Goal: Use online tool/utility: Utilize a website feature to perform a specific function

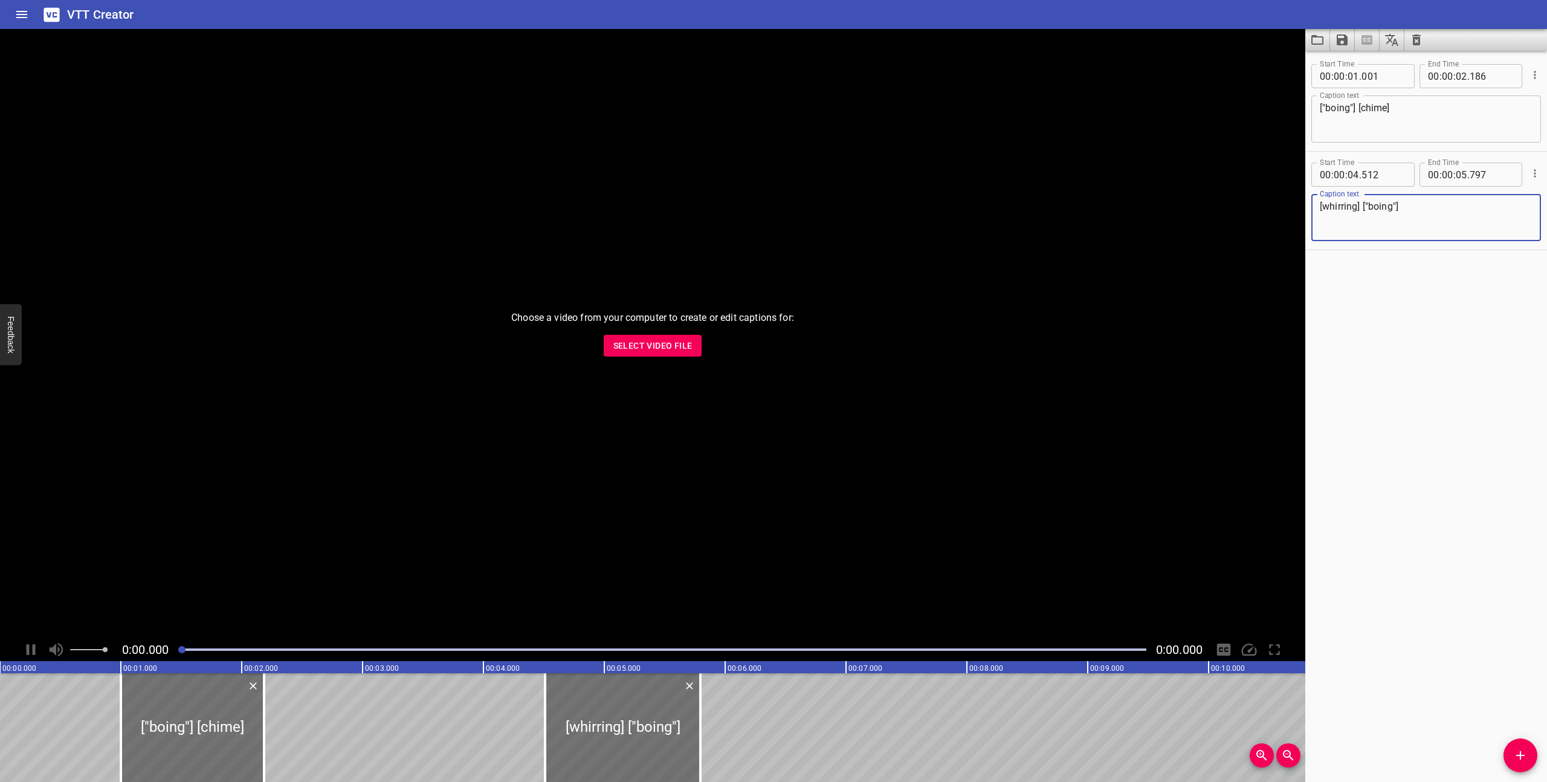
click at [1420, 38] on icon "Clear captions" at bounding box center [1417, 40] width 15 height 15
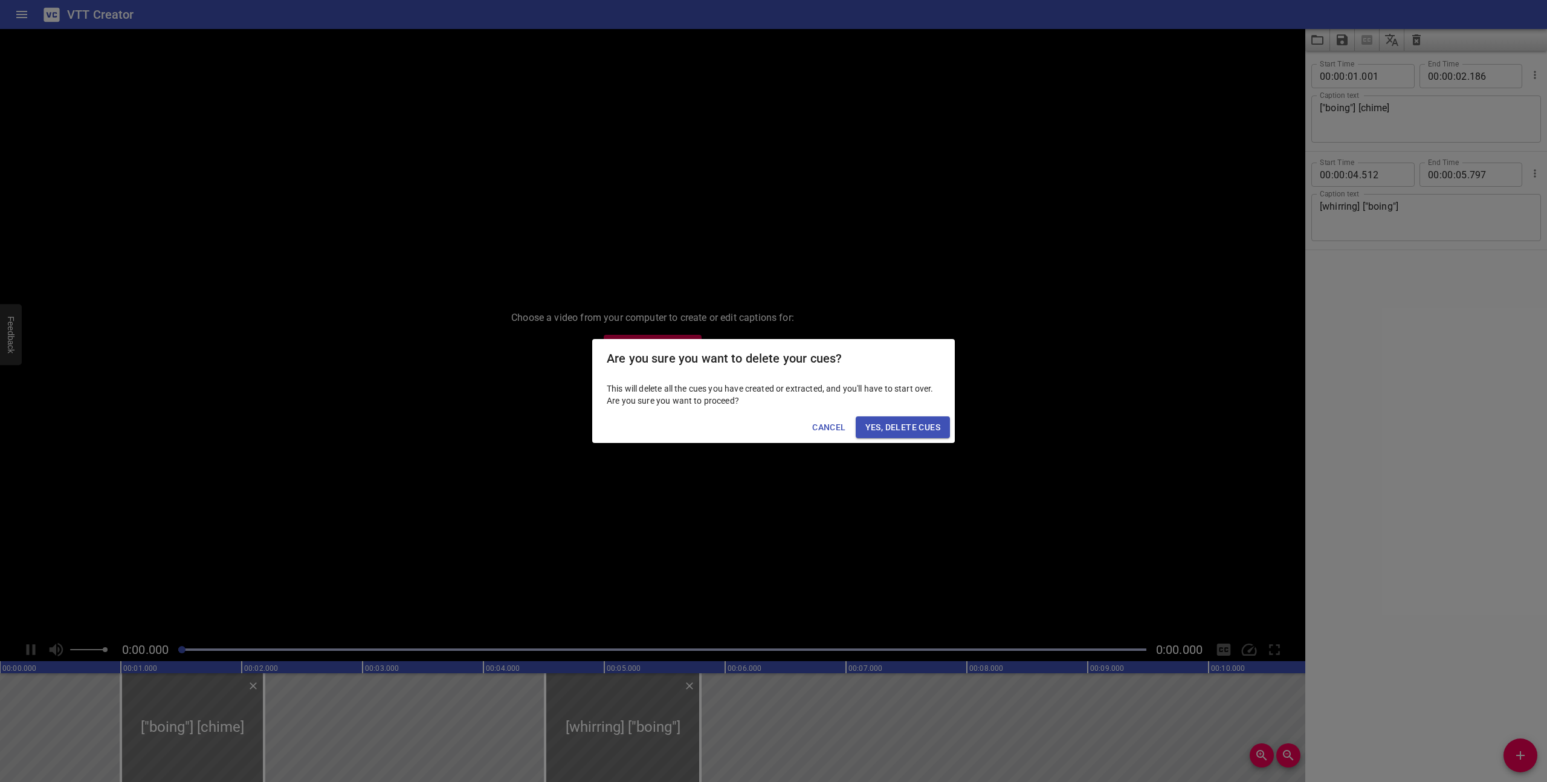
click at [924, 420] on span "Yes, Delete Cues" at bounding box center [903, 427] width 75 height 15
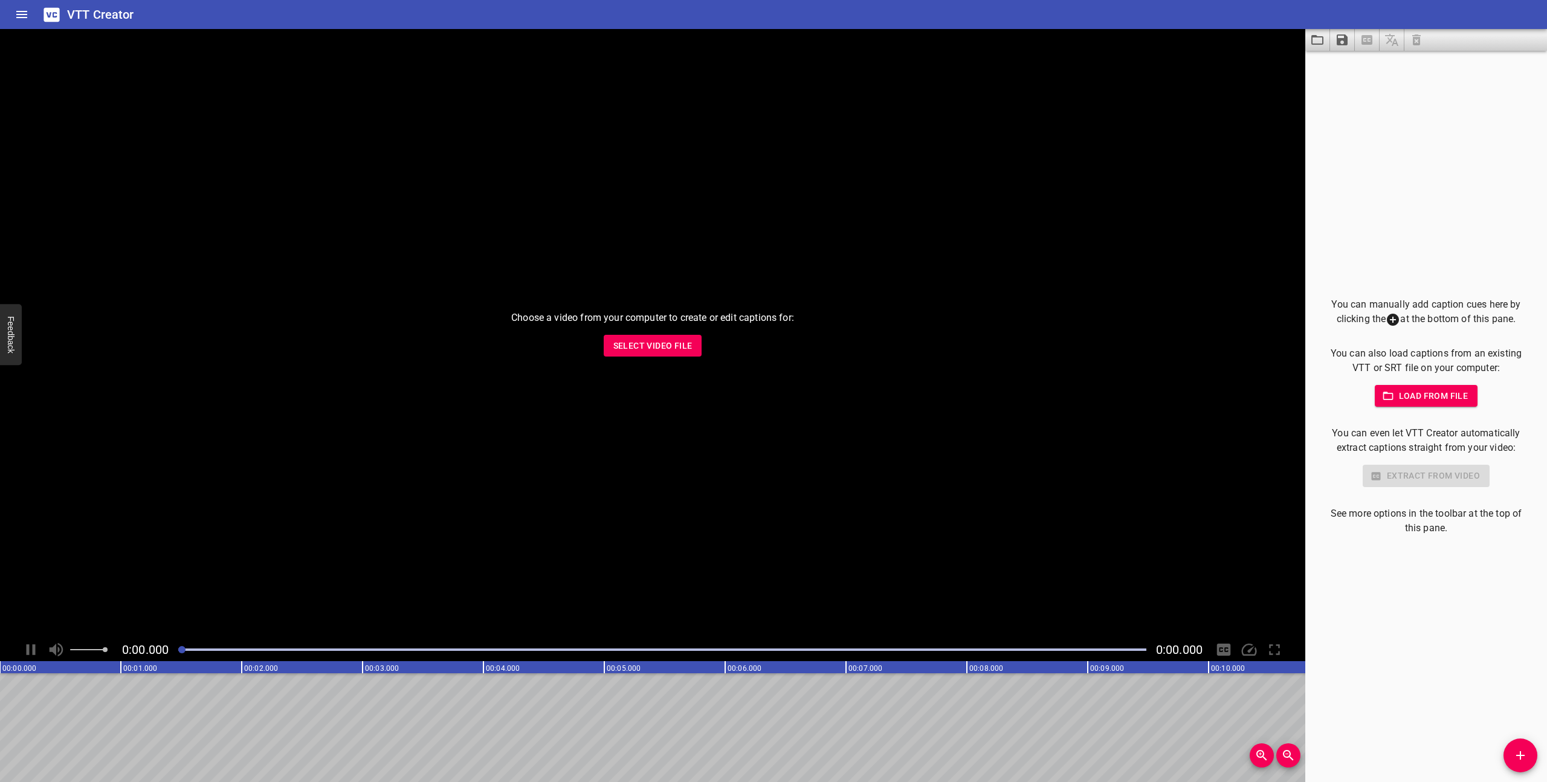
click at [680, 342] on span "Select Video File" at bounding box center [653, 345] width 79 height 15
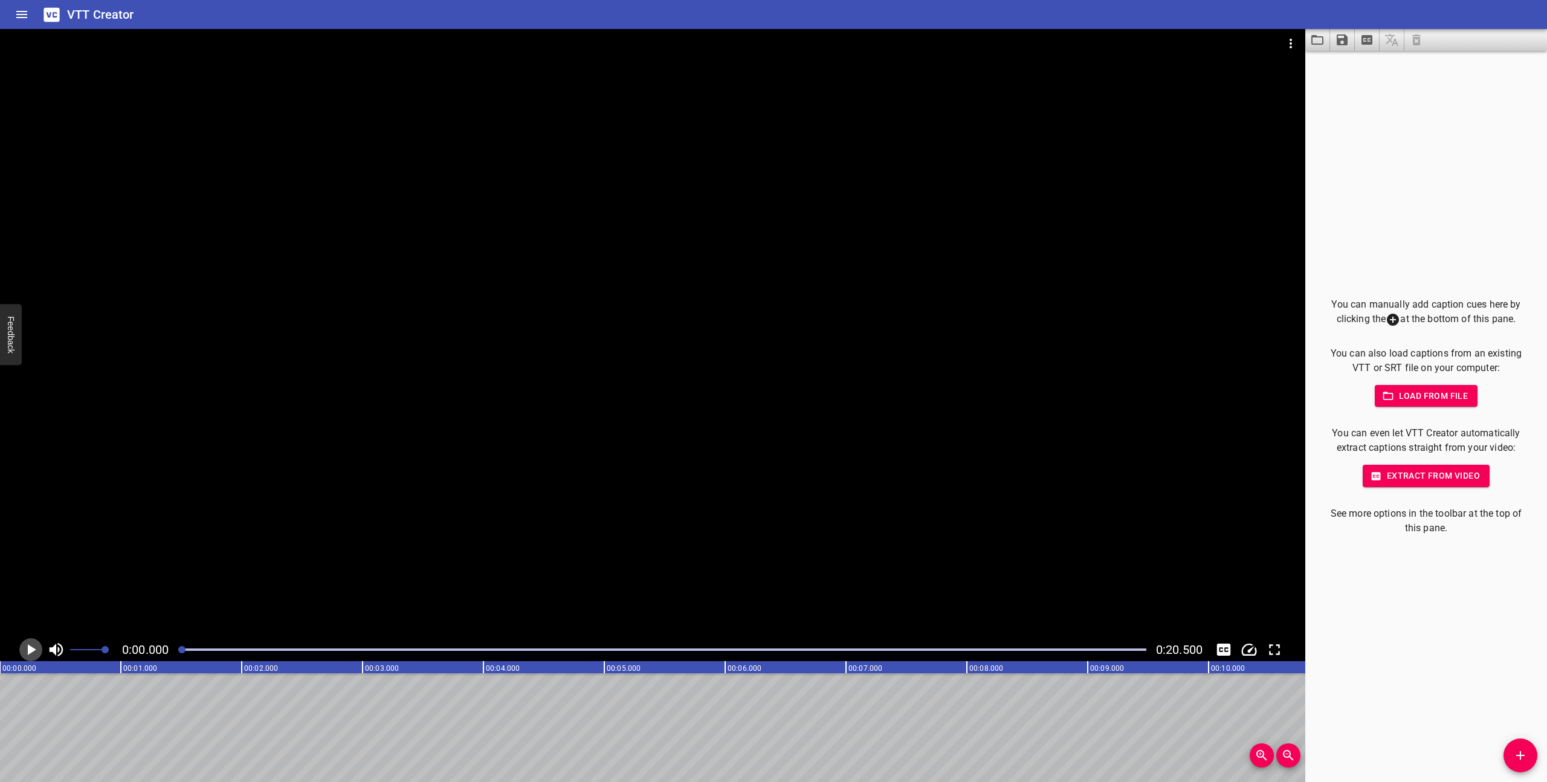
click at [31, 655] on icon "Play/Pause" at bounding box center [31, 650] width 18 height 18
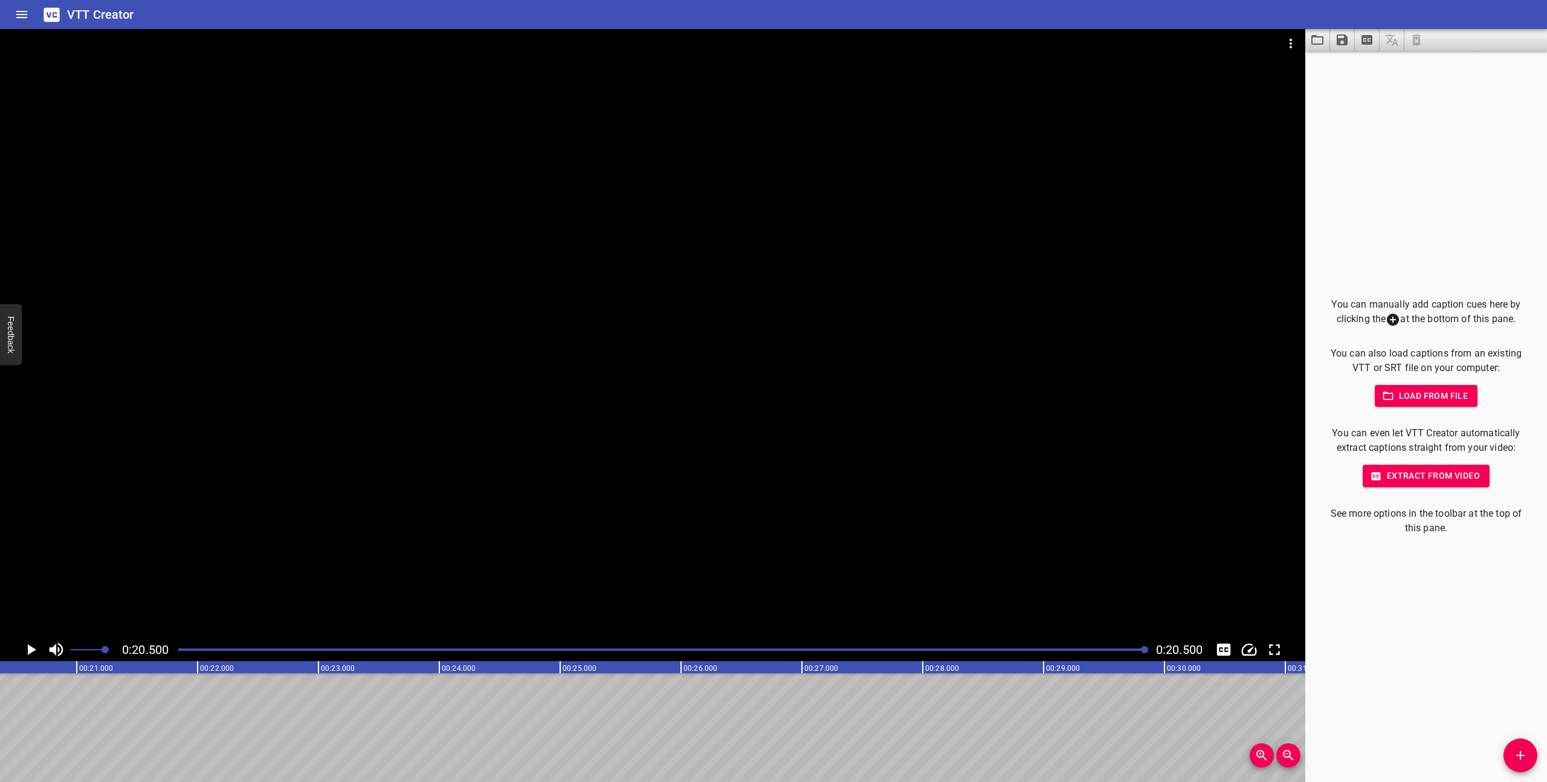
scroll to position [0, 2478]
click at [180, 650] on div "Play progress" at bounding box center [662, 650] width 968 height 2
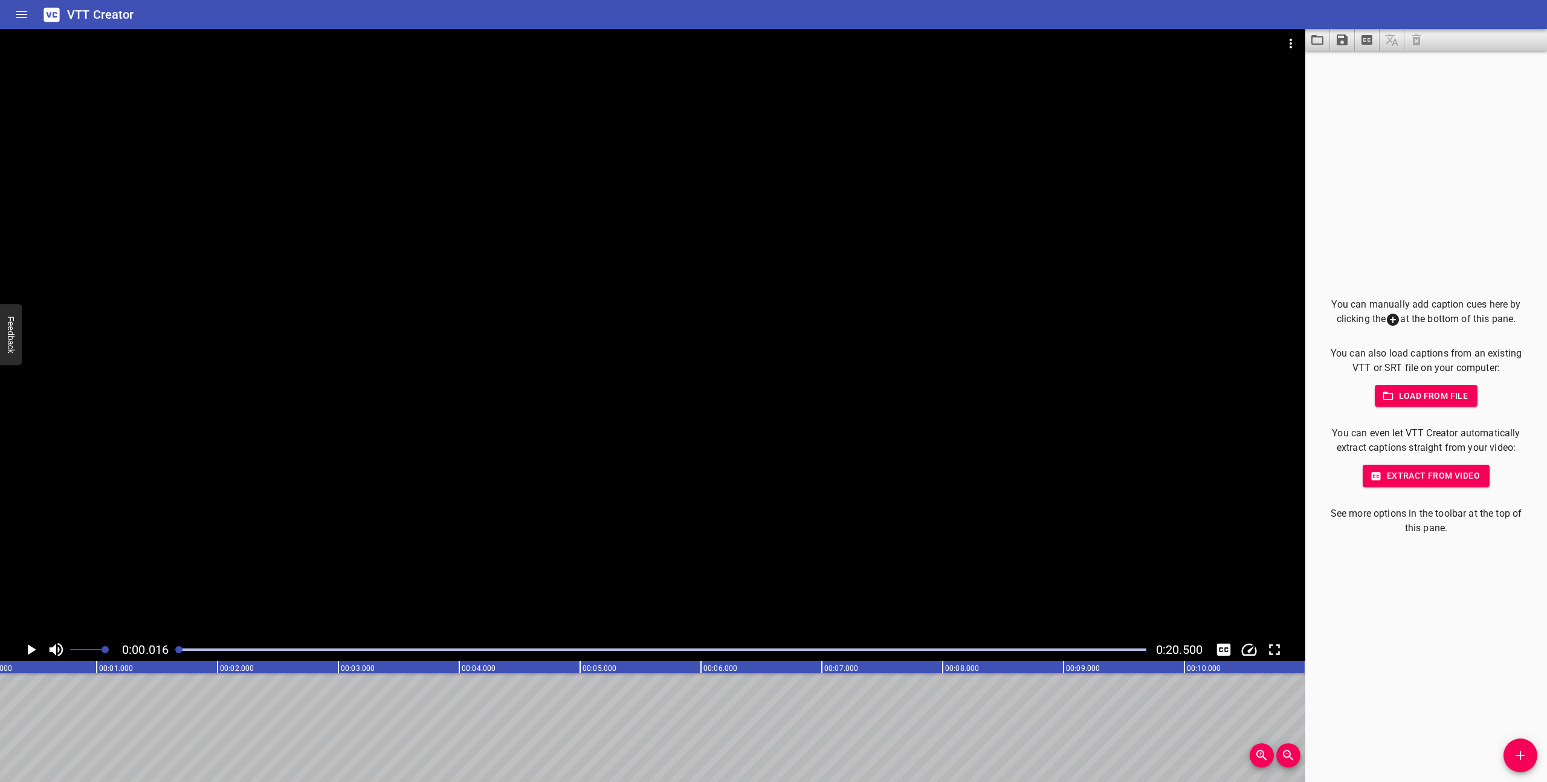
scroll to position [0, 2]
click at [30, 649] on icon "Play/Pause" at bounding box center [32, 649] width 8 height 11
click at [30, 649] on icon "Play/Pause" at bounding box center [31, 650] width 18 height 18
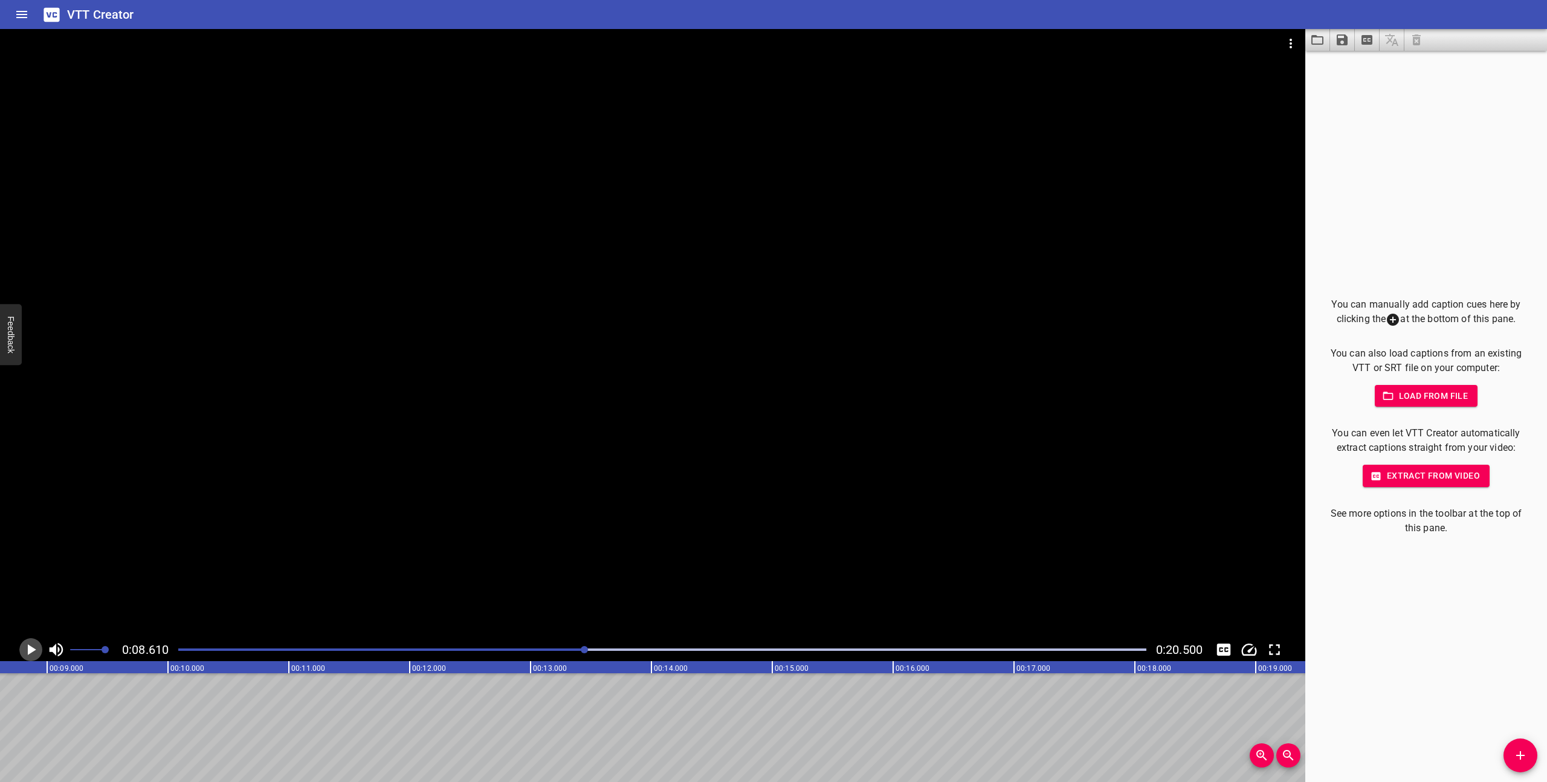
click at [30, 649] on icon "Play/Pause" at bounding box center [32, 649] width 8 height 11
click at [30, 649] on icon "Play/Pause" at bounding box center [31, 650] width 18 height 18
click at [1518, 751] on icon "Add Cue" at bounding box center [1521, 755] width 15 height 15
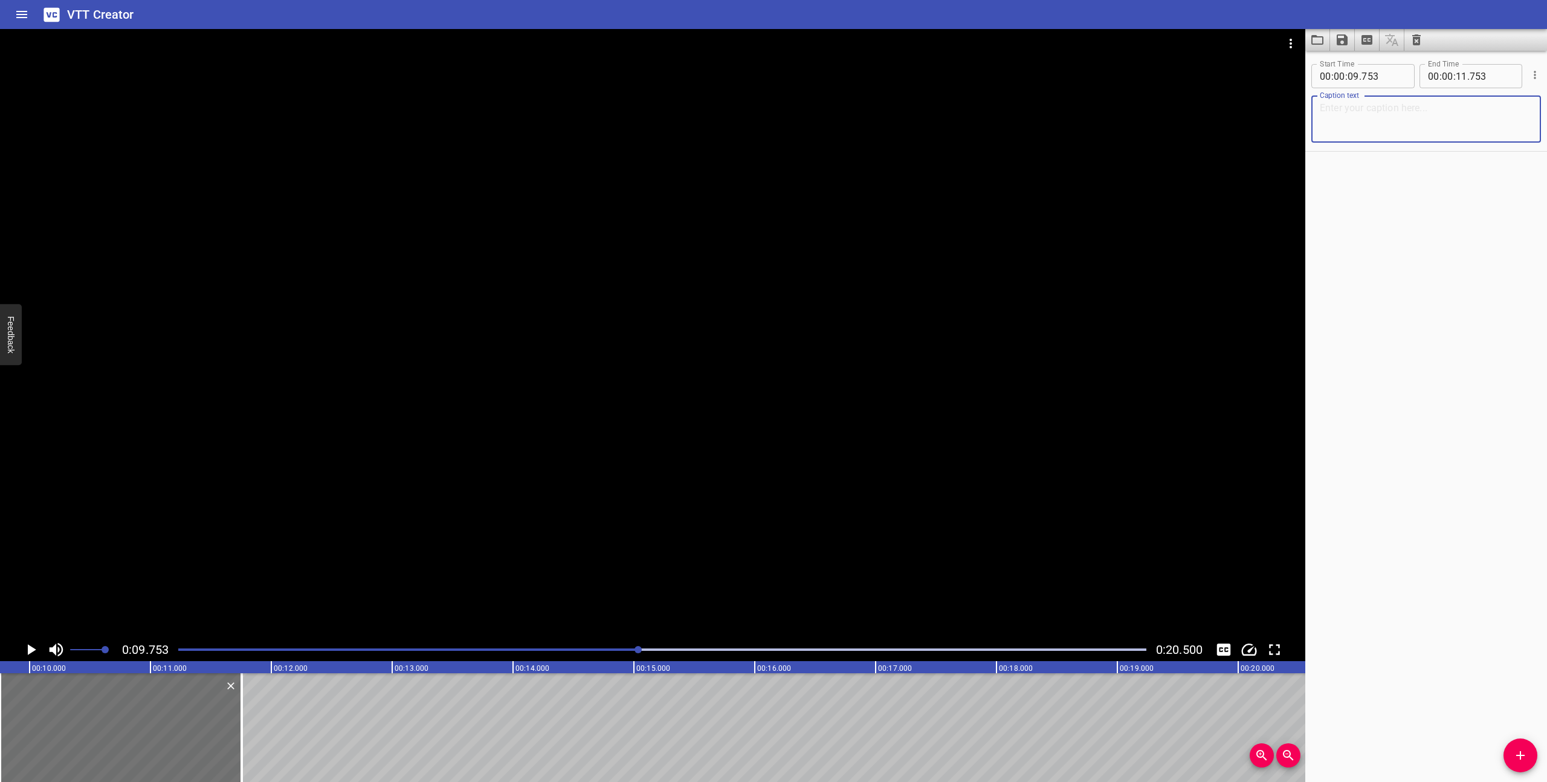
paste textarea "The Cloud Mobile zooms into the distance as bats fly across the screen, reveali…"
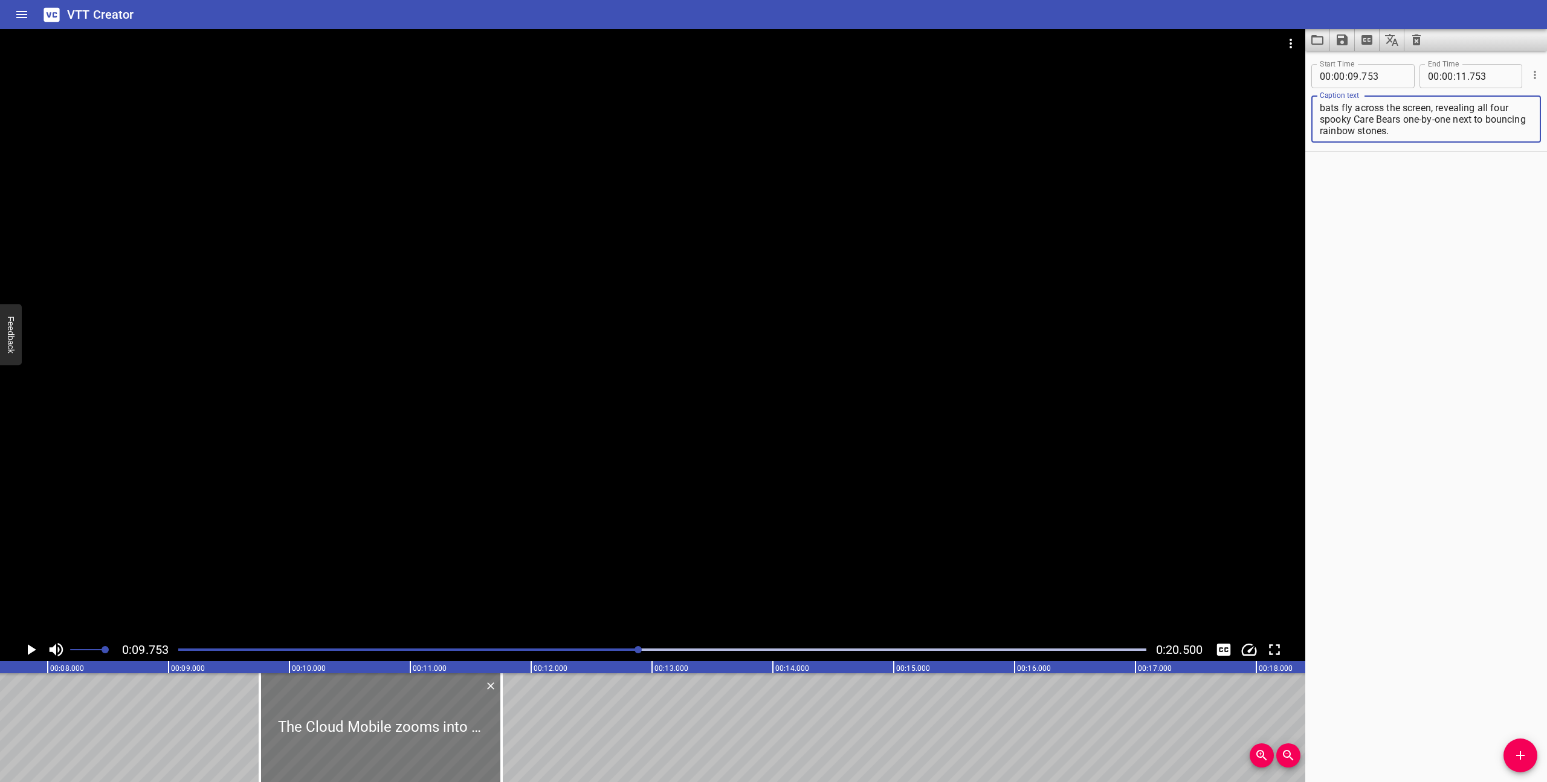
scroll to position [0, 912]
type textarea "The Cloud Mobile zooms into the distance as bats fly across the screen, reveali…"
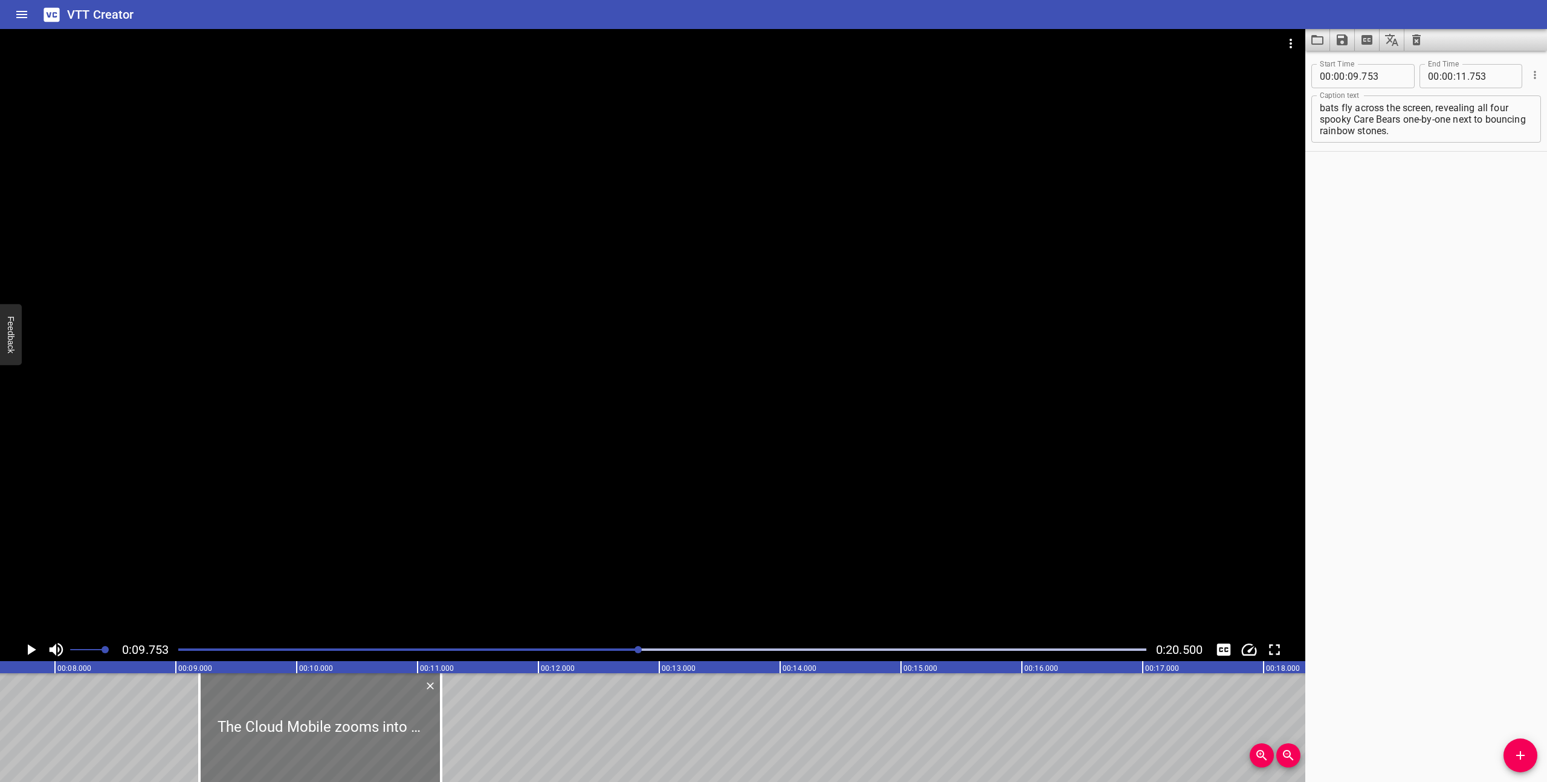
drag, startPoint x: 365, startPoint y: 700, endPoint x: 297, endPoint y: 689, distance: 68.6
click at [297, 689] on div at bounding box center [320, 727] width 242 height 109
type input "193"
drag, startPoint x: 437, startPoint y: 747, endPoint x: 413, endPoint y: 745, distance: 23.6
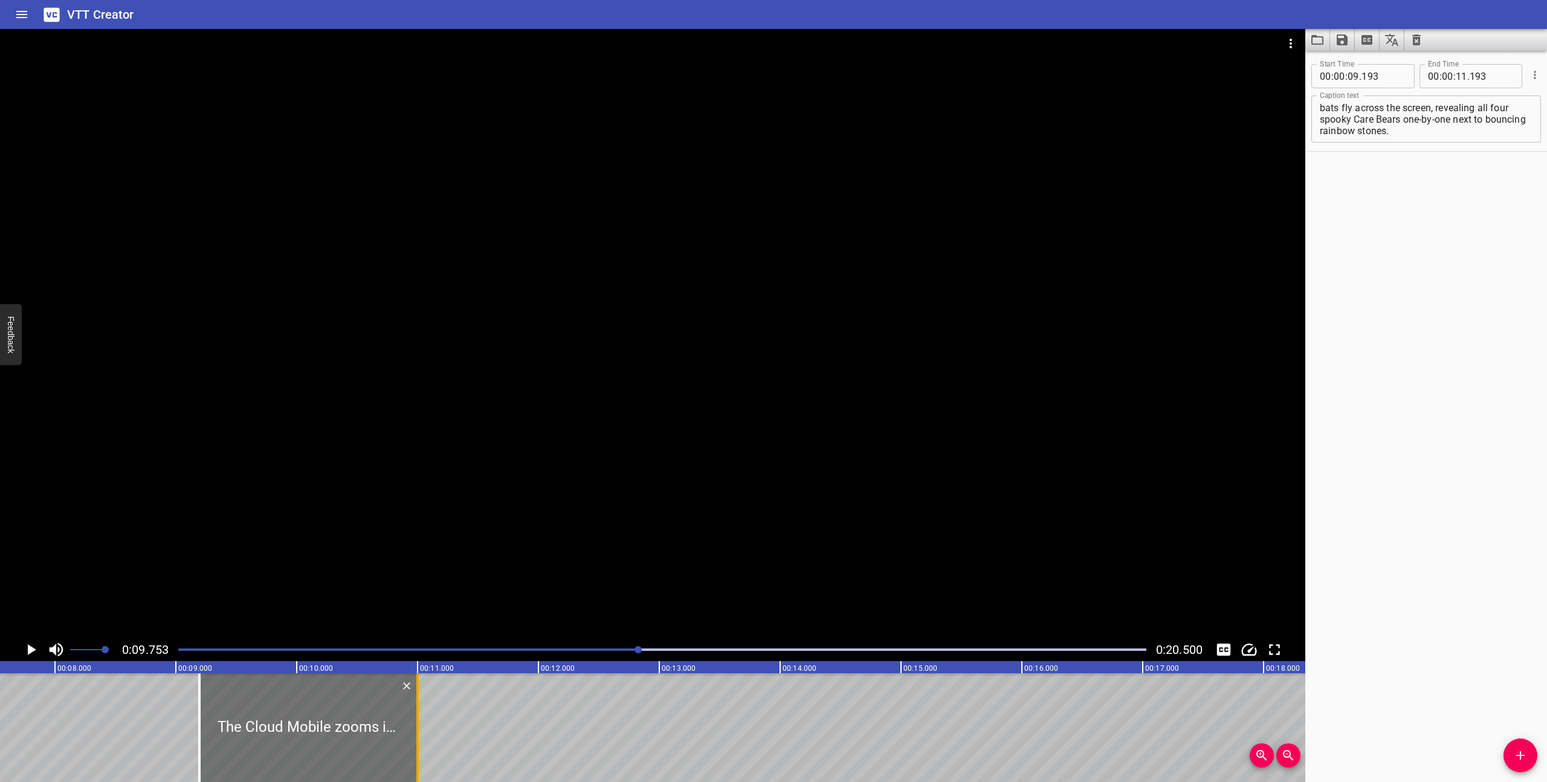
click at [413, 745] on div at bounding box center [418, 727] width 12 height 109
type input "10"
type input "998"
click at [30, 649] on icon "Play/Pause" at bounding box center [32, 649] width 8 height 11
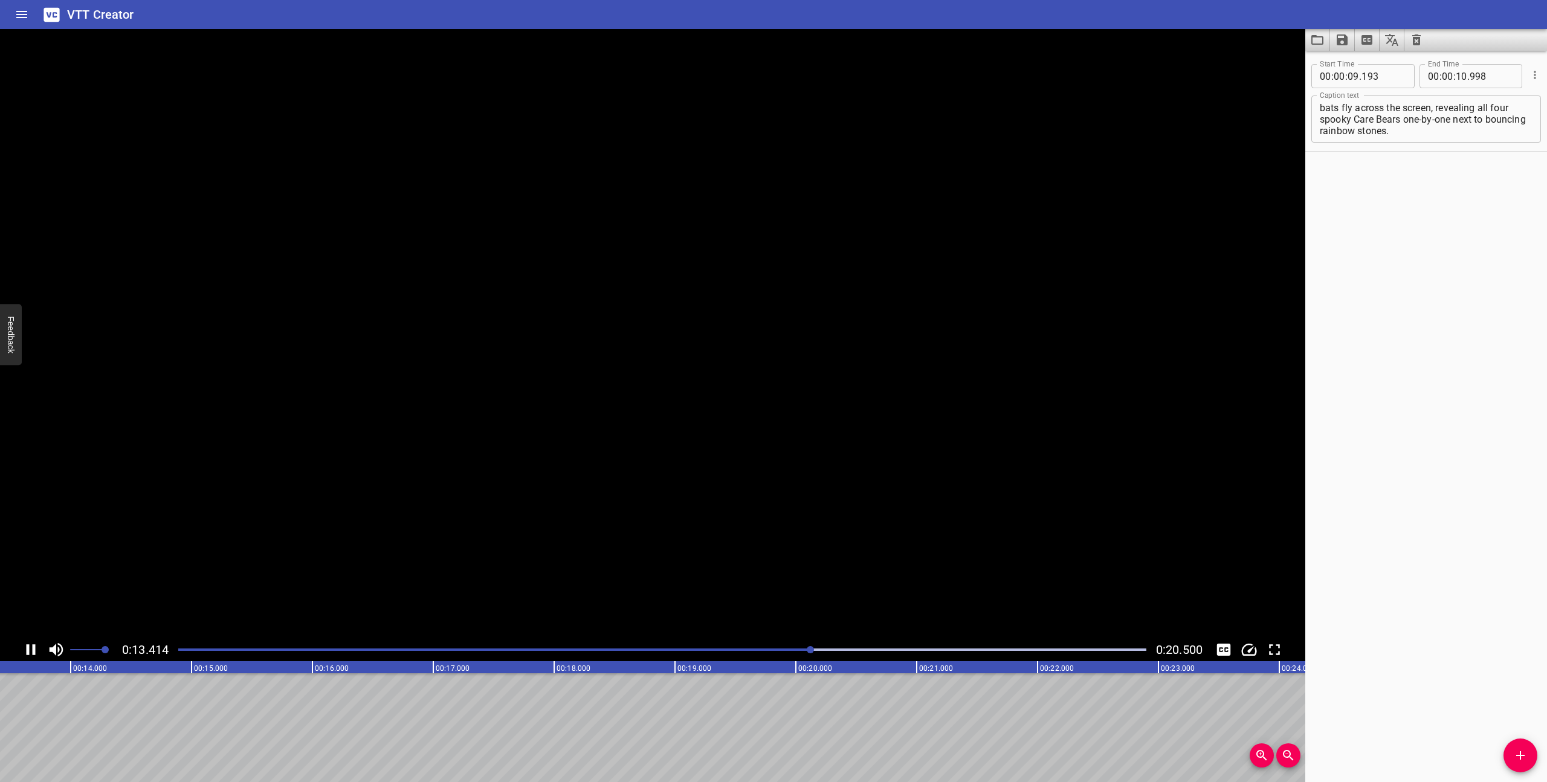
click at [30, 649] on icon "Play/Pause" at bounding box center [31, 650] width 18 height 18
click at [1518, 754] on icon "Add Cue" at bounding box center [1521, 755] width 15 height 15
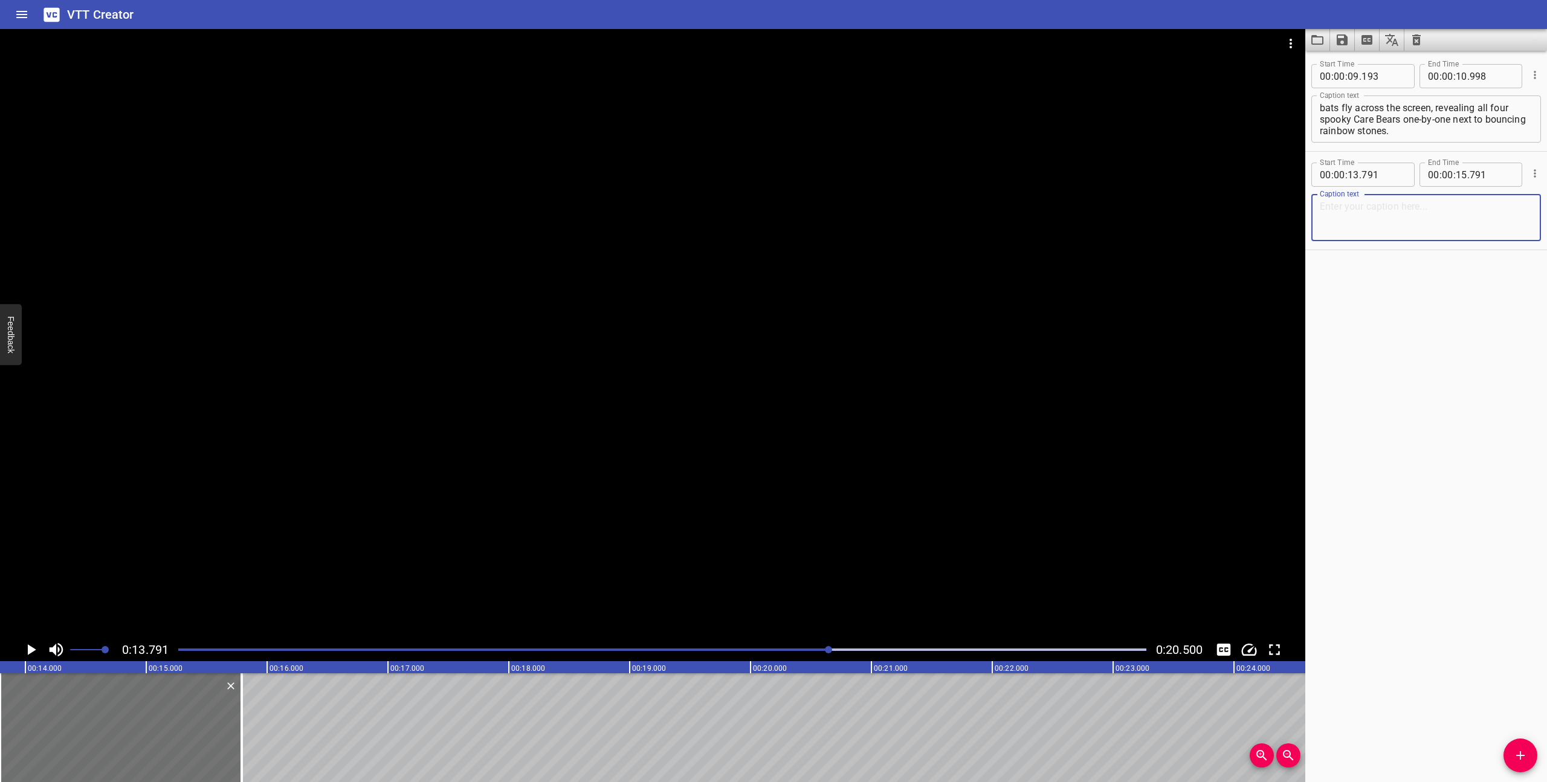
paste textarea "Good Luck Share Bear holds up a rainbow stone as we zoom into it, then back out…"
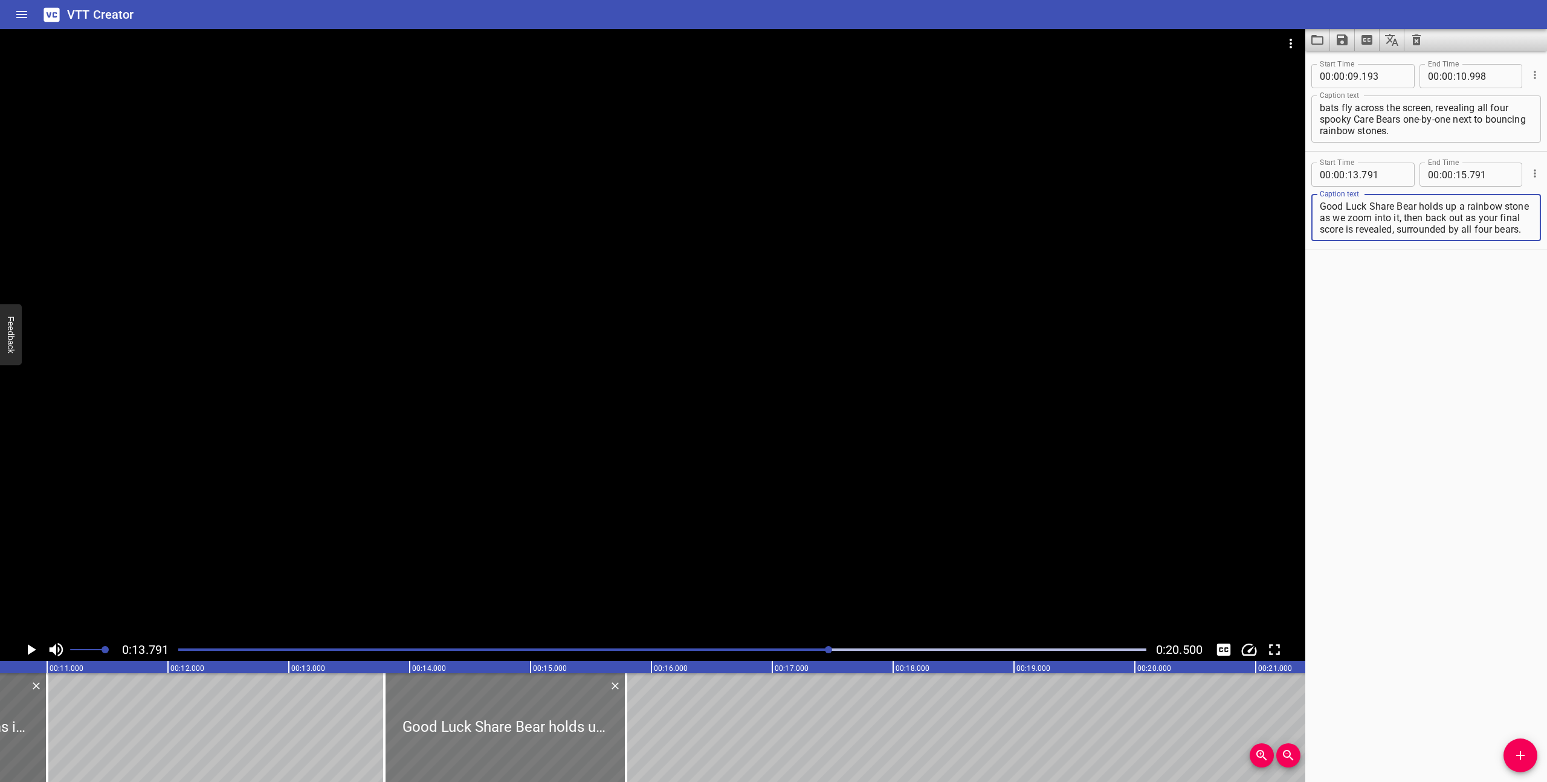
scroll to position [0, 1279]
type textarea "Good Luck Share Bear holds up a rainbow stone as we zoom into it, then back out…"
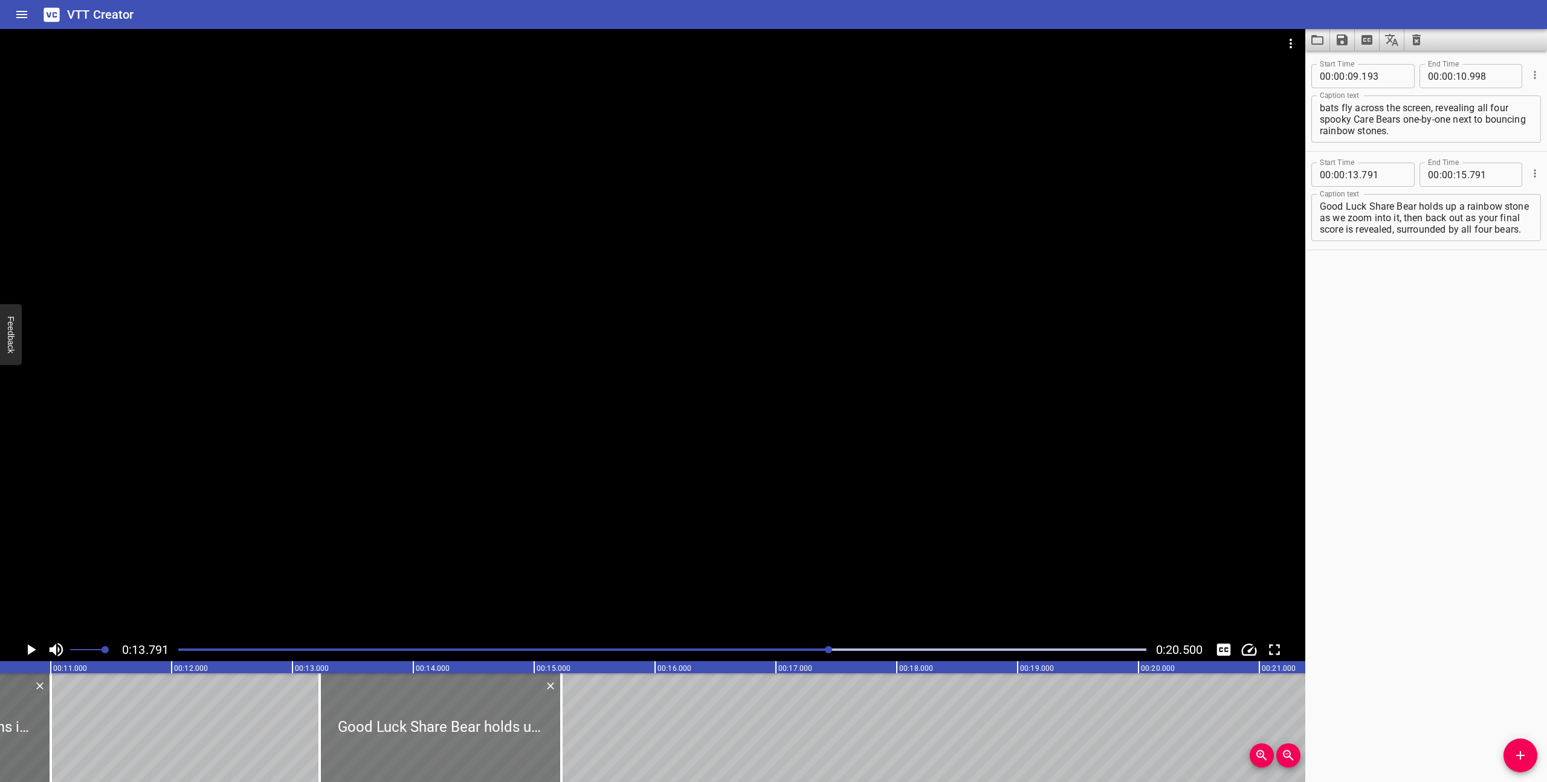
drag, startPoint x: 512, startPoint y: 736, endPoint x: 444, endPoint y: 729, distance: 68.7
click at [444, 729] on div at bounding box center [441, 727] width 242 height 109
type input "226"
drag, startPoint x: 562, startPoint y: 753, endPoint x: 536, endPoint y: 748, distance: 27.1
click at [536, 748] on div at bounding box center [535, 727] width 2 height 109
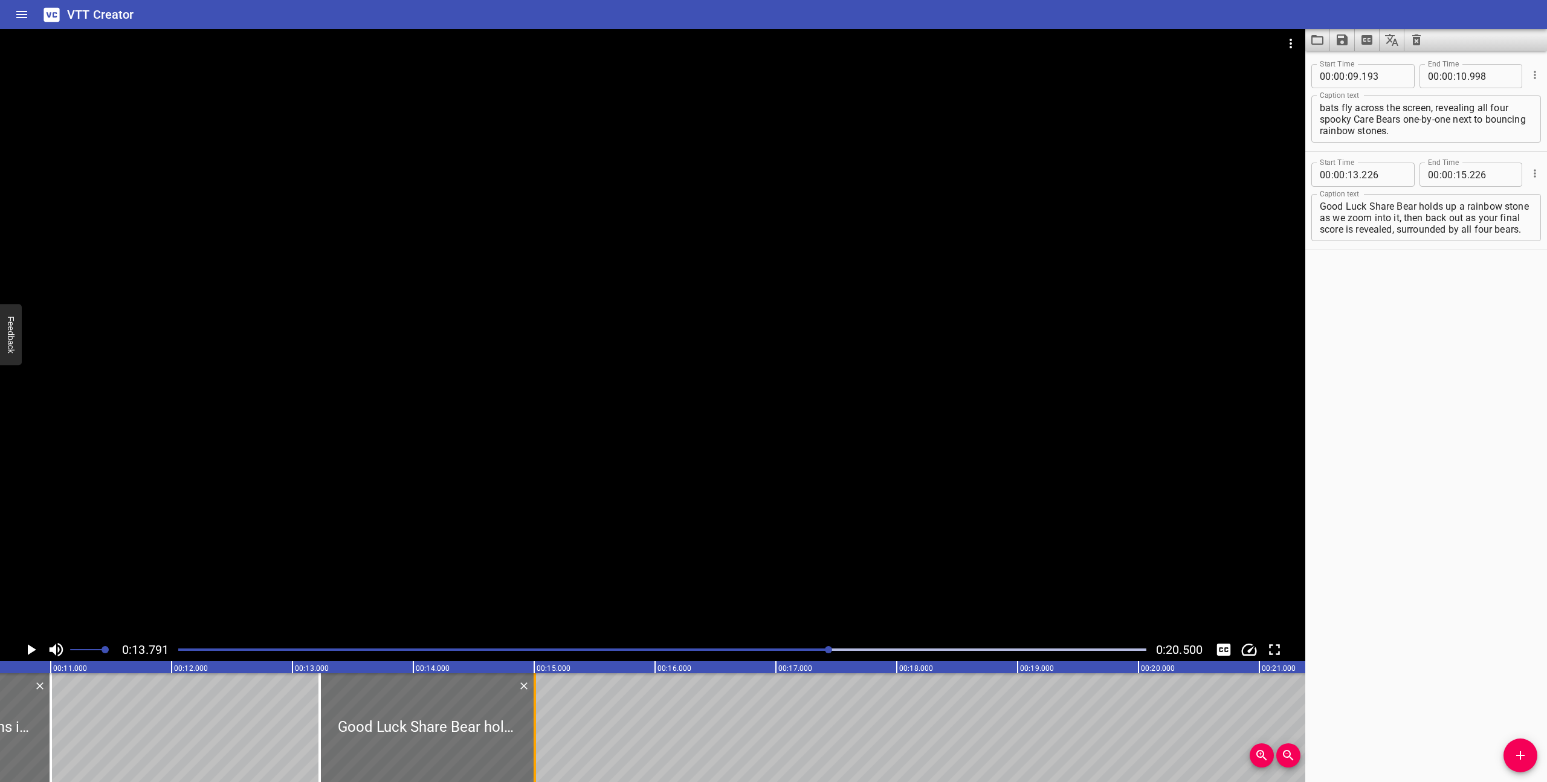
type input "006"
click at [561, 649] on div "Play progress" at bounding box center [346, 650] width 968 height 2
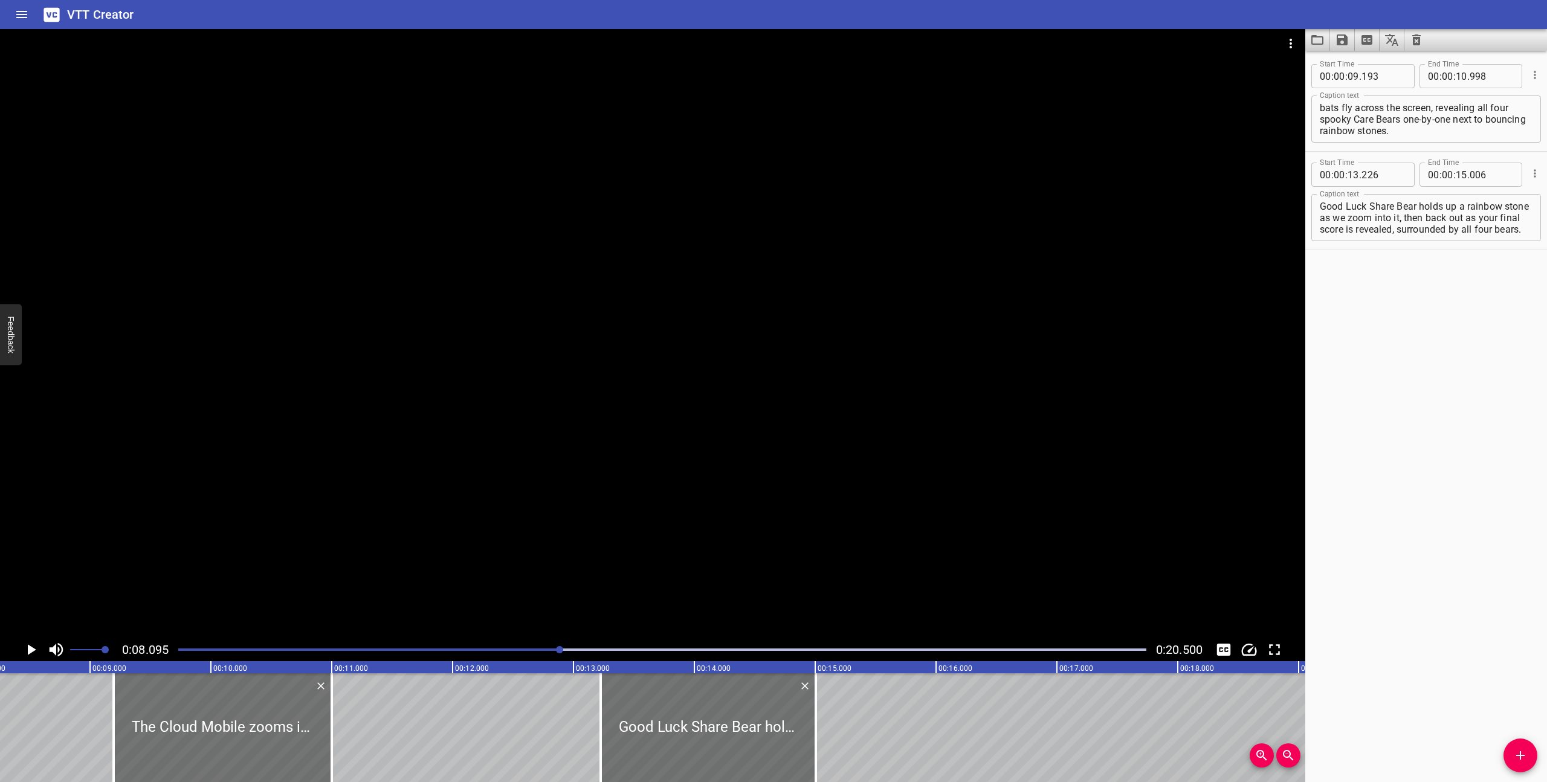
scroll to position [0, 979]
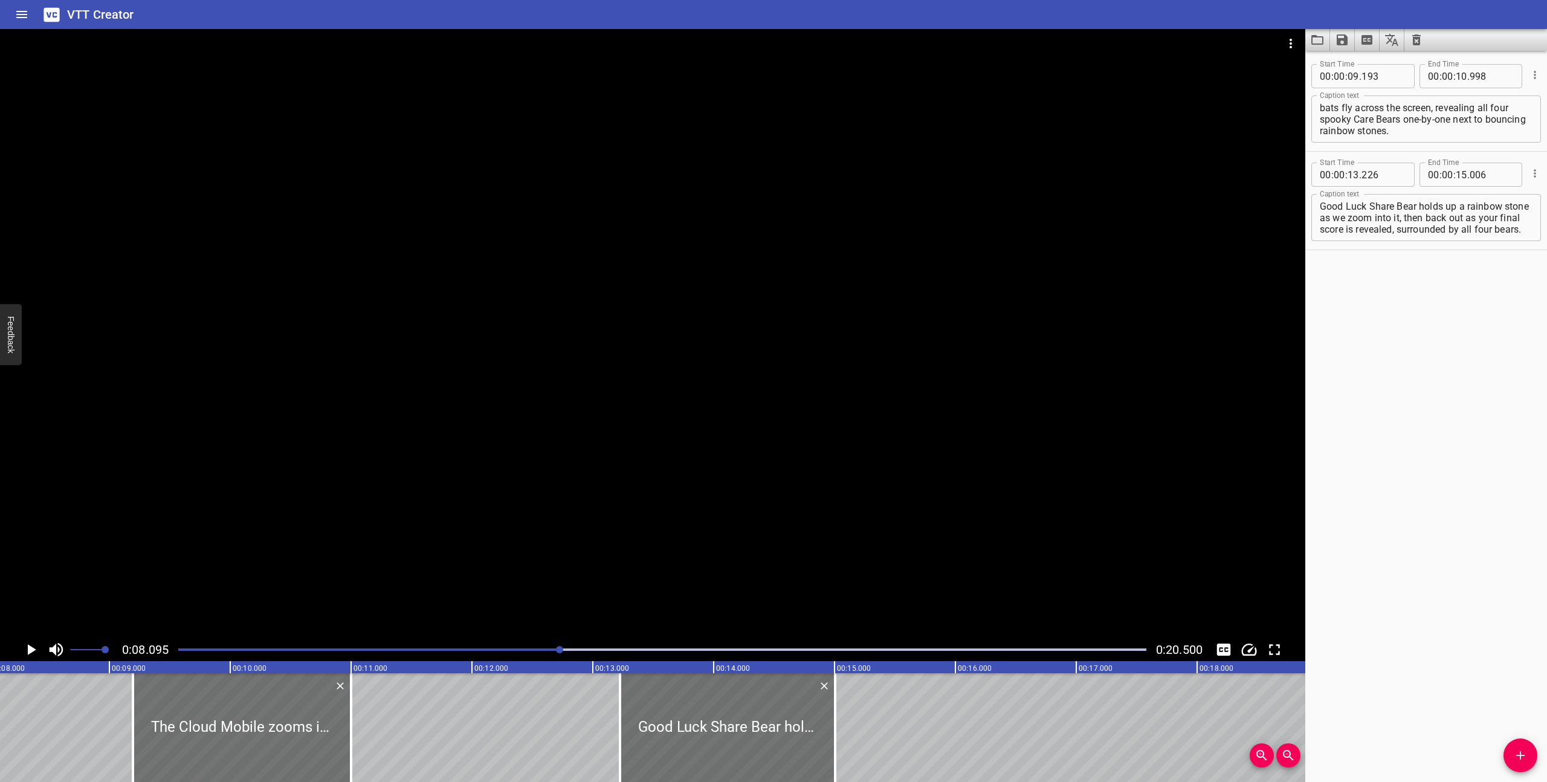
click at [29, 646] on icon "Play/Pause" at bounding box center [32, 649] width 8 height 11
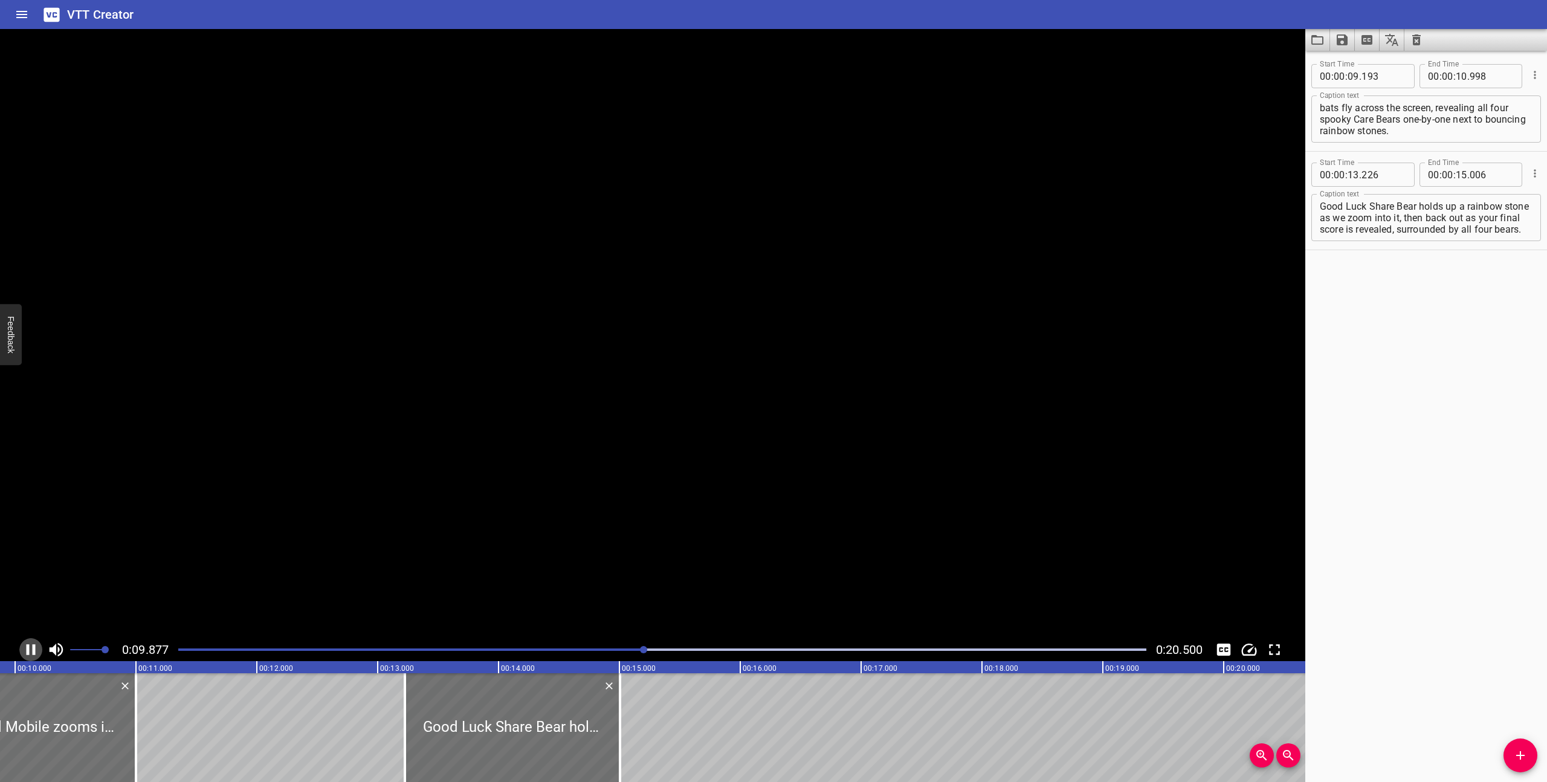
click at [29, 646] on icon "Play/Pause" at bounding box center [31, 650] width 18 height 18
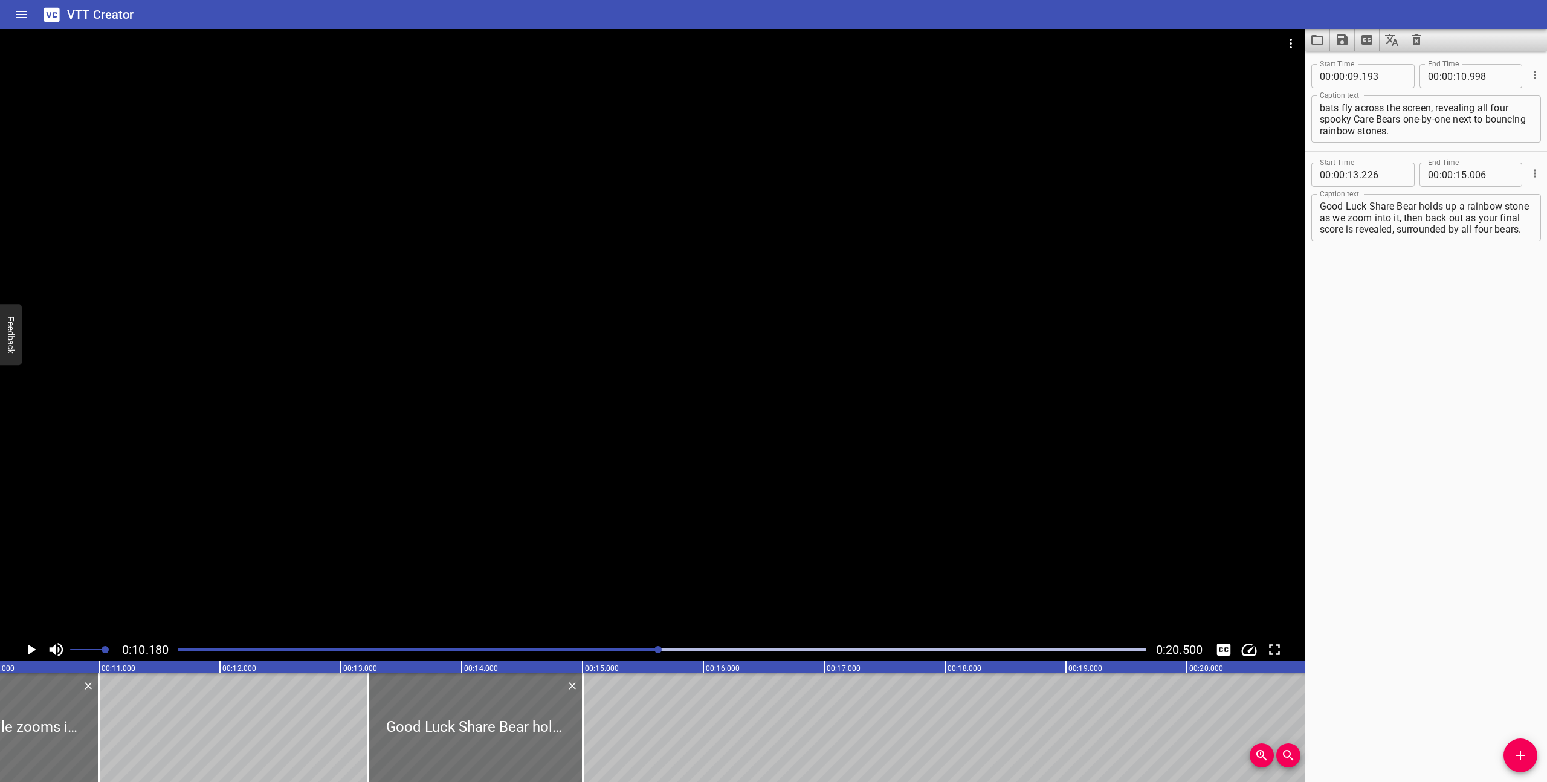
click at [29, 646] on icon "Play/Pause" at bounding box center [32, 649] width 8 height 11
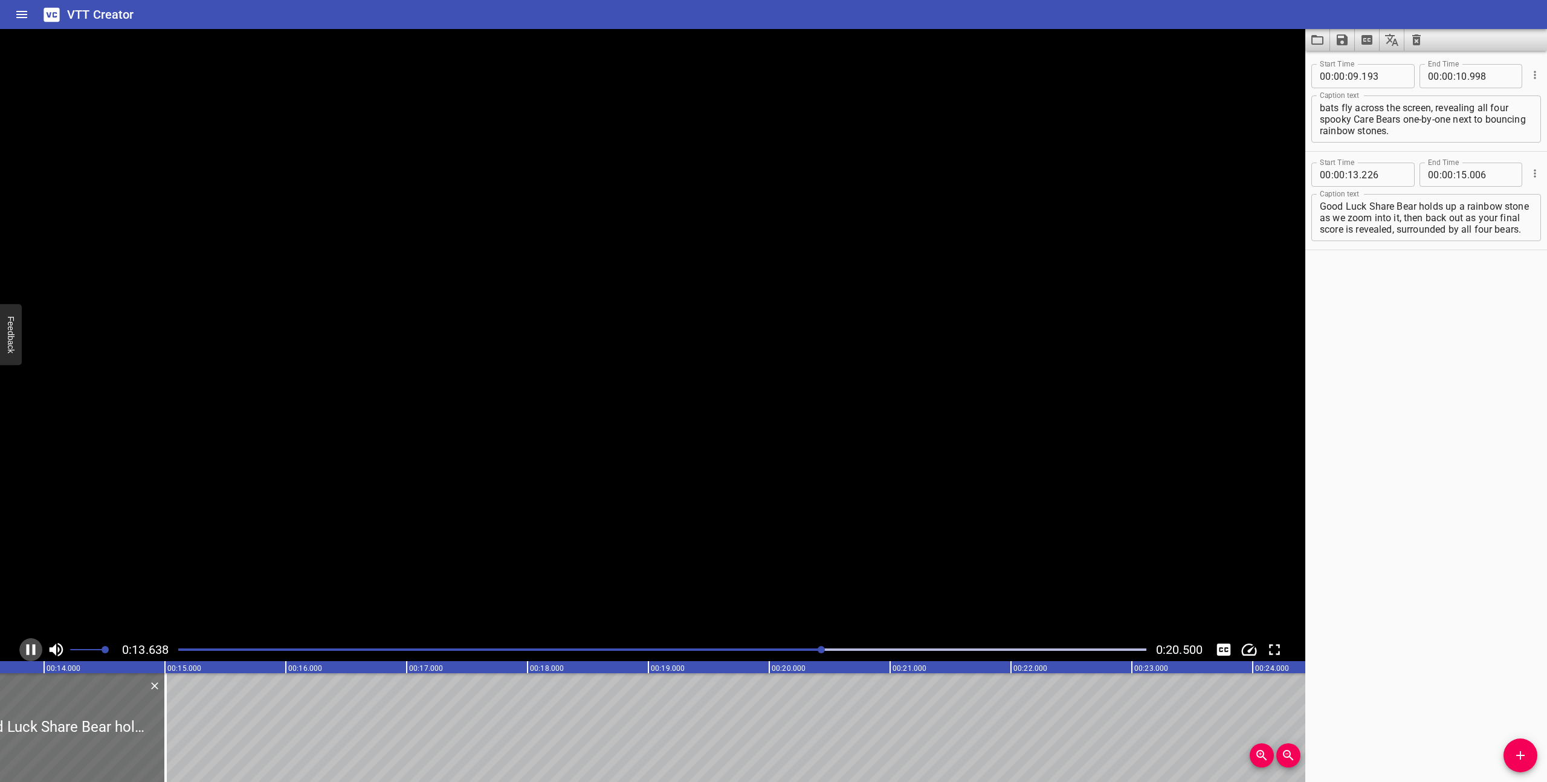
click at [29, 646] on icon "Play/Pause" at bounding box center [31, 650] width 18 height 18
click at [29, 646] on icon "Play/Pause" at bounding box center [32, 649] width 8 height 11
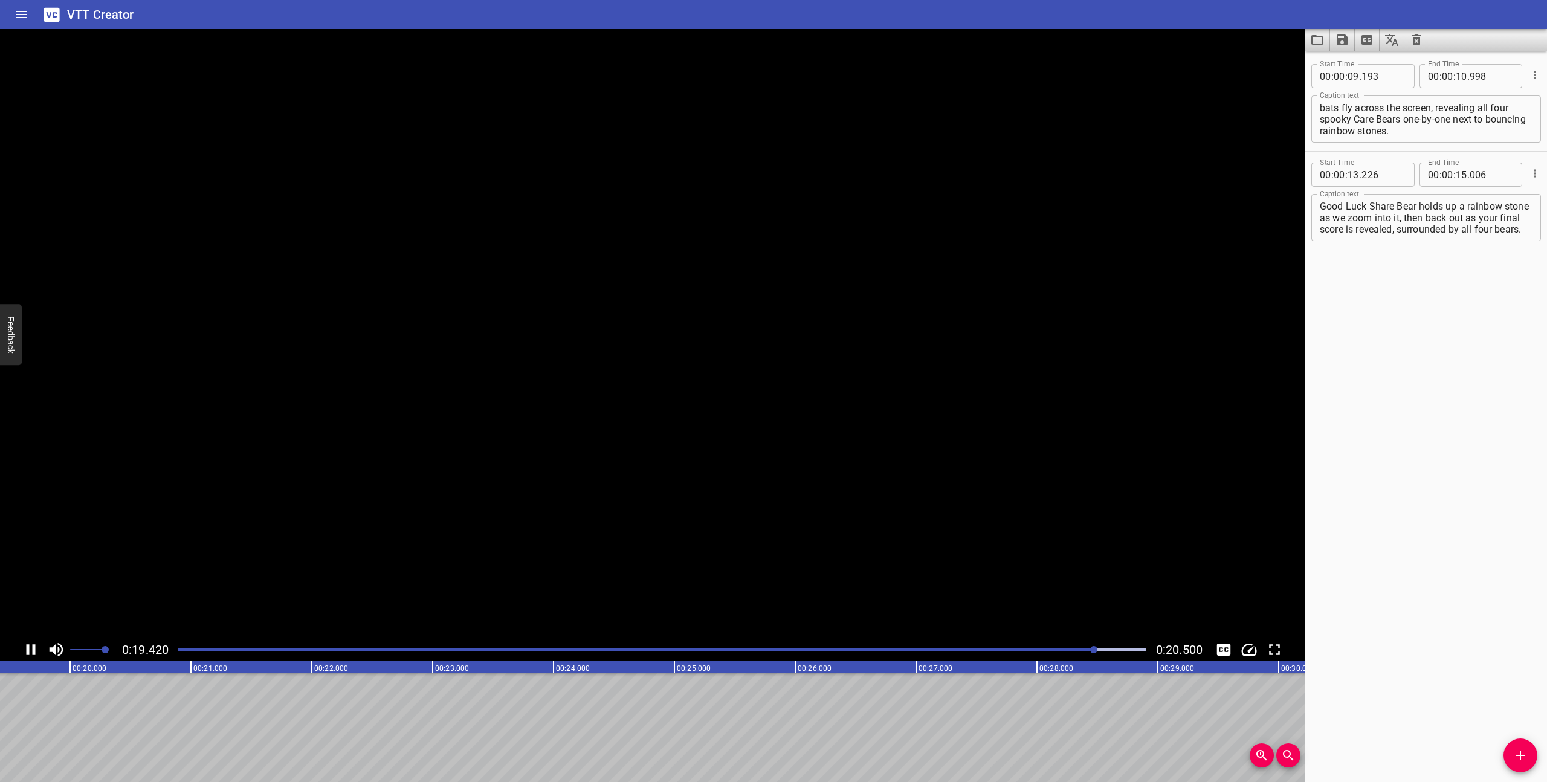
click at [29, 646] on icon "Play/Pause" at bounding box center [31, 650] width 18 height 18
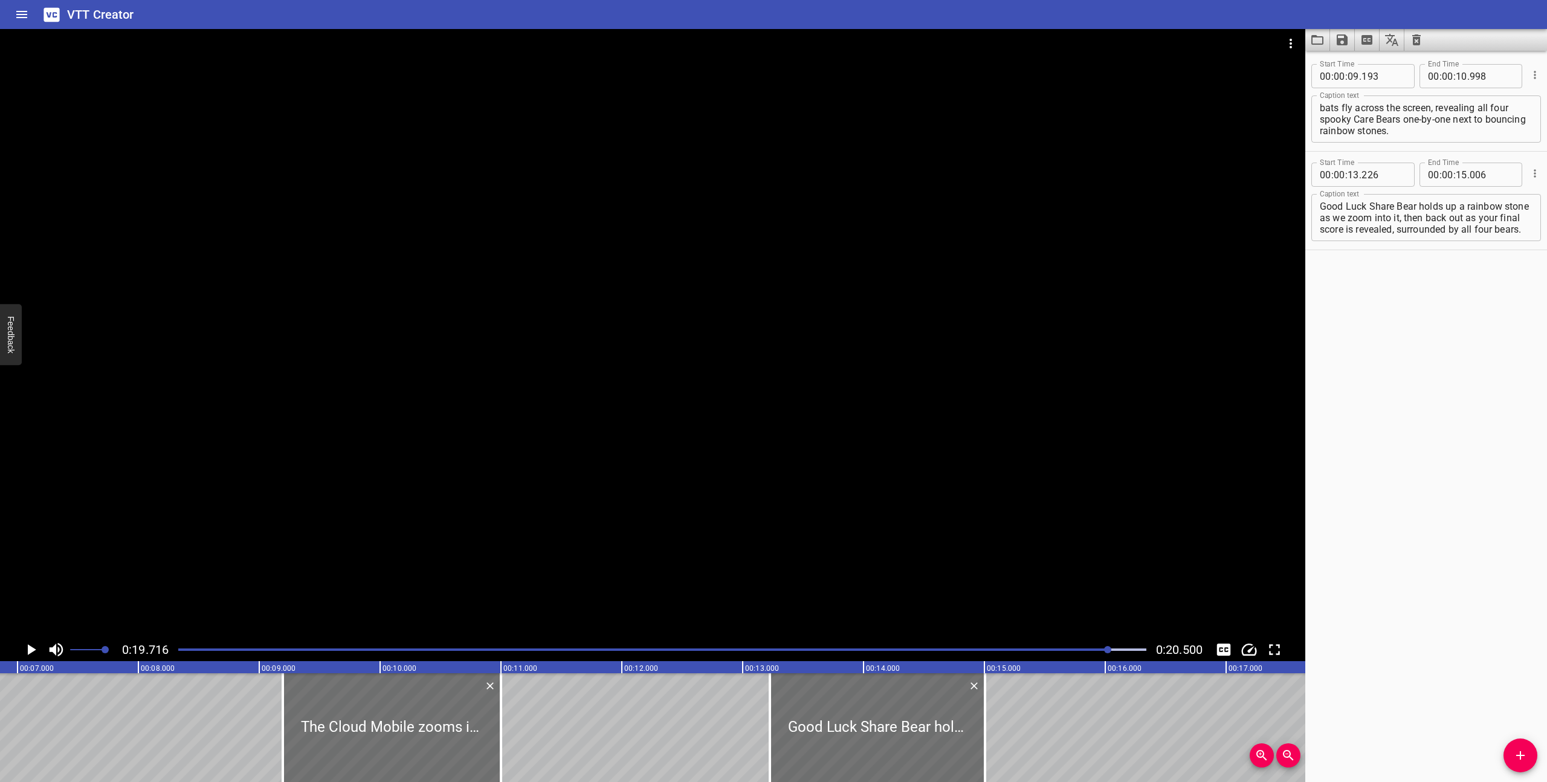
scroll to position [0, 0]
click at [1344, 43] on icon "Save captions to file" at bounding box center [1342, 40] width 15 height 15
click at [1353, 63] on li "Save to VTT file" at bounding box center [1374, 67] width 89 height 22
click at [1418, 38] on icon "Clear captions" at bounding box center [1417, 39] width 8 height 11
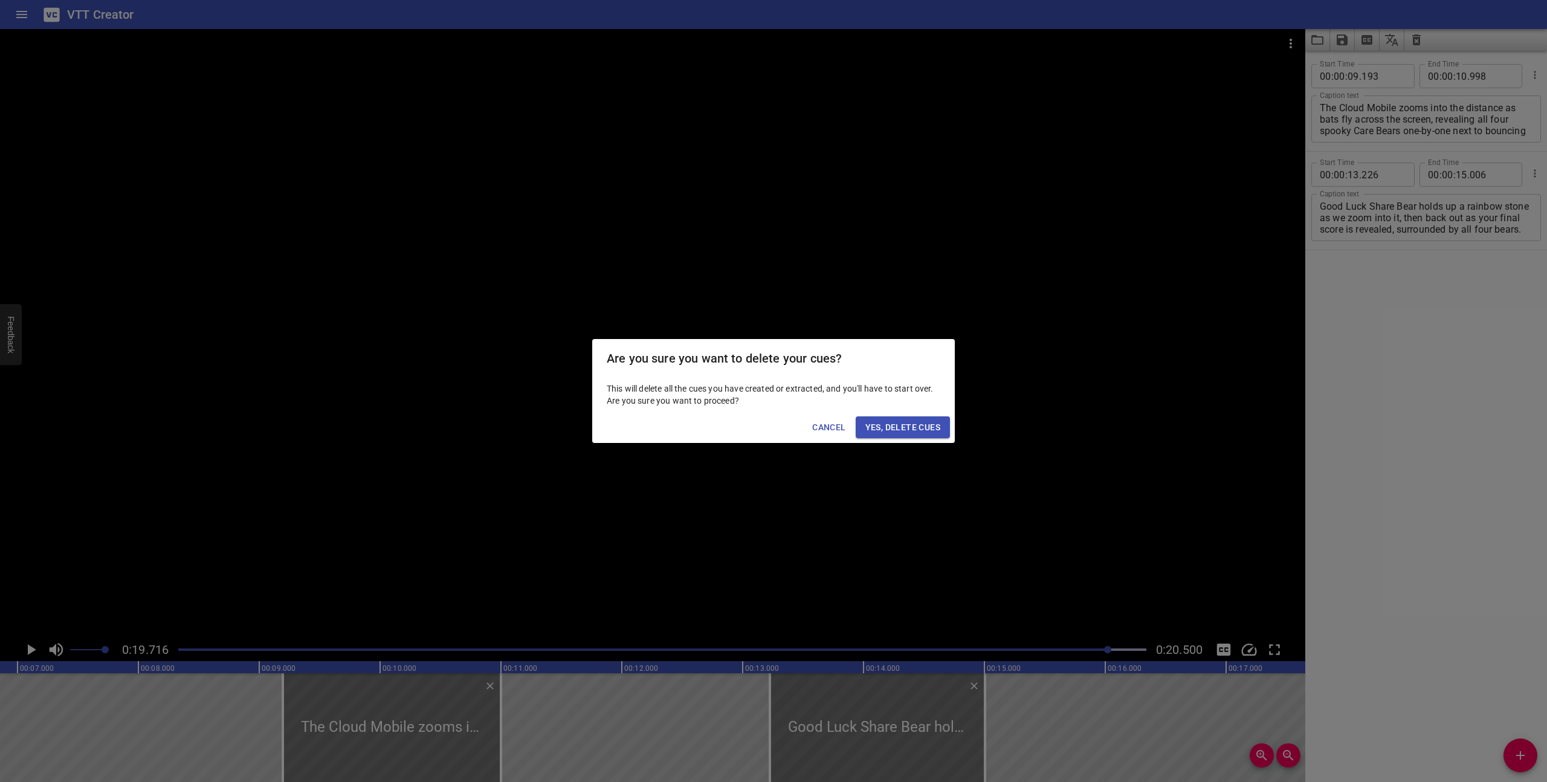
click at [937, 429] on span "Yes, Delete Cues" at bounding box center [903, 427] width 75 height 15
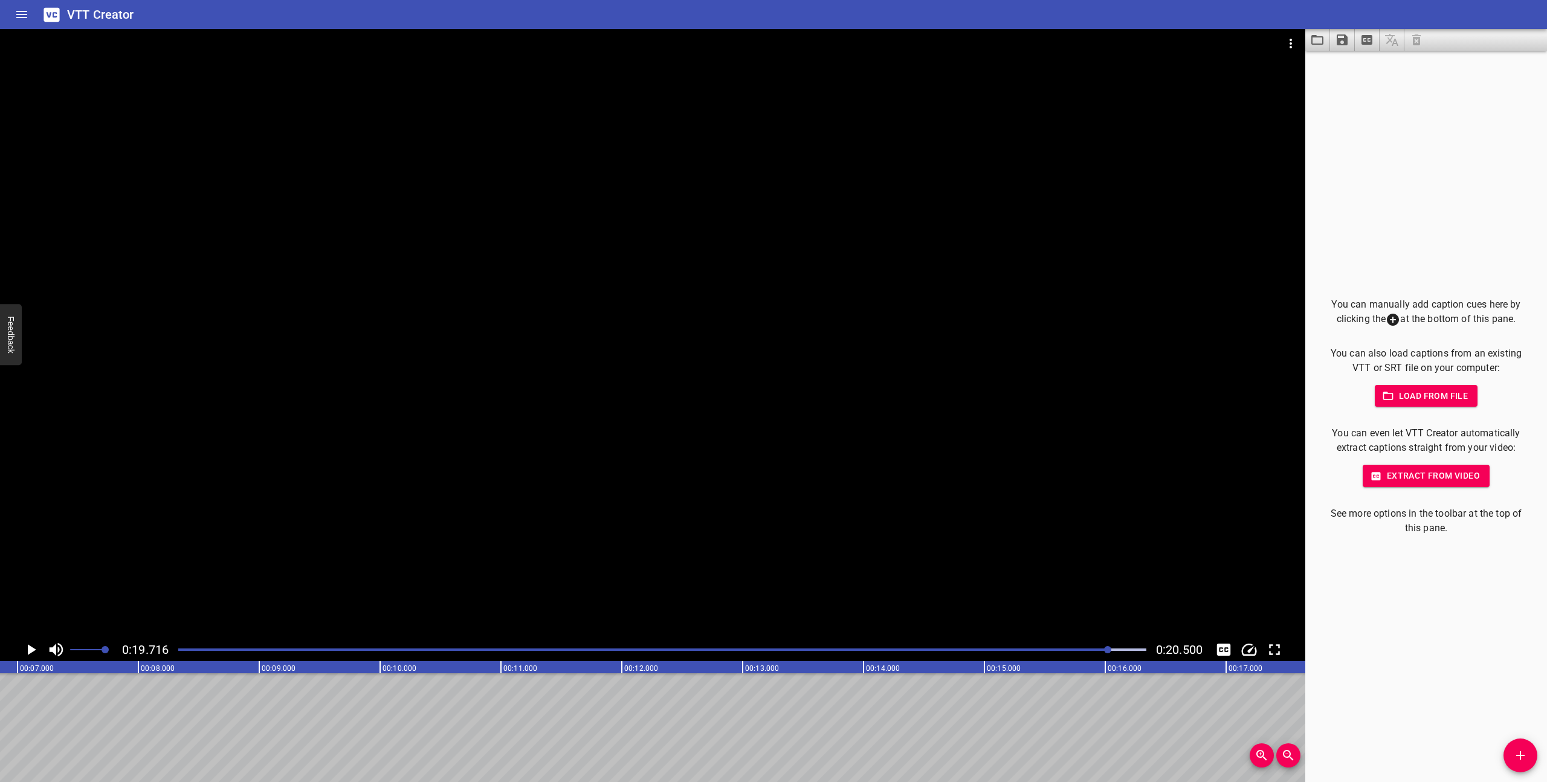
click at [328, 649] on div "Play progress" at bounding box center [625, 650] width 968 height 2
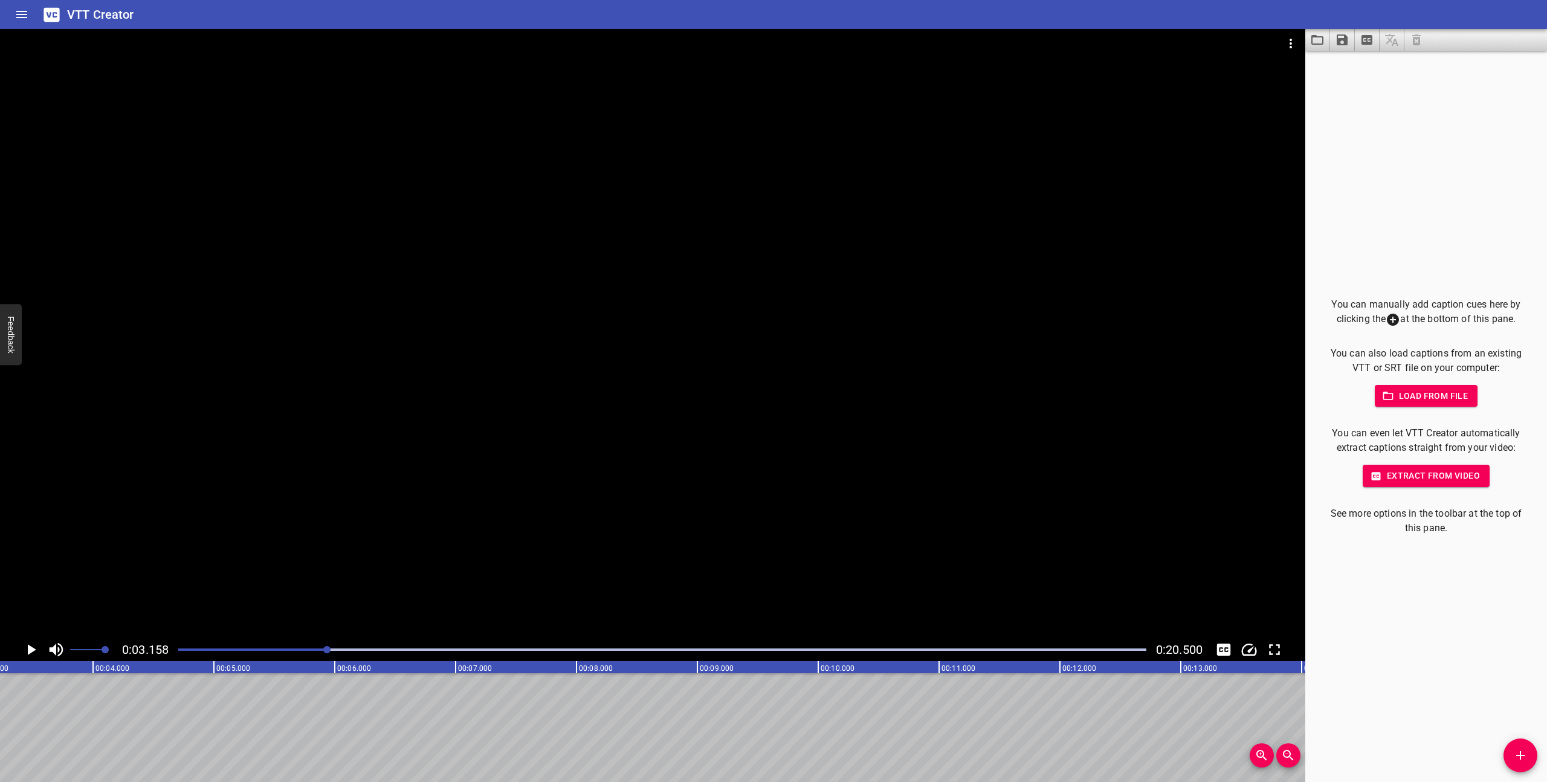
scroll to position [0, 382]
click at [31, 652] on icon "Play/Pause" at bounding box center [32, 649] width 8 height 11
click at [30, 649] on icon "Play/Pause" at bounding box center [31, 650] width 18 height 18
click at [1519, 759] on icon "Add Cue" at bounding box center [1521, 755] width 15 height 15
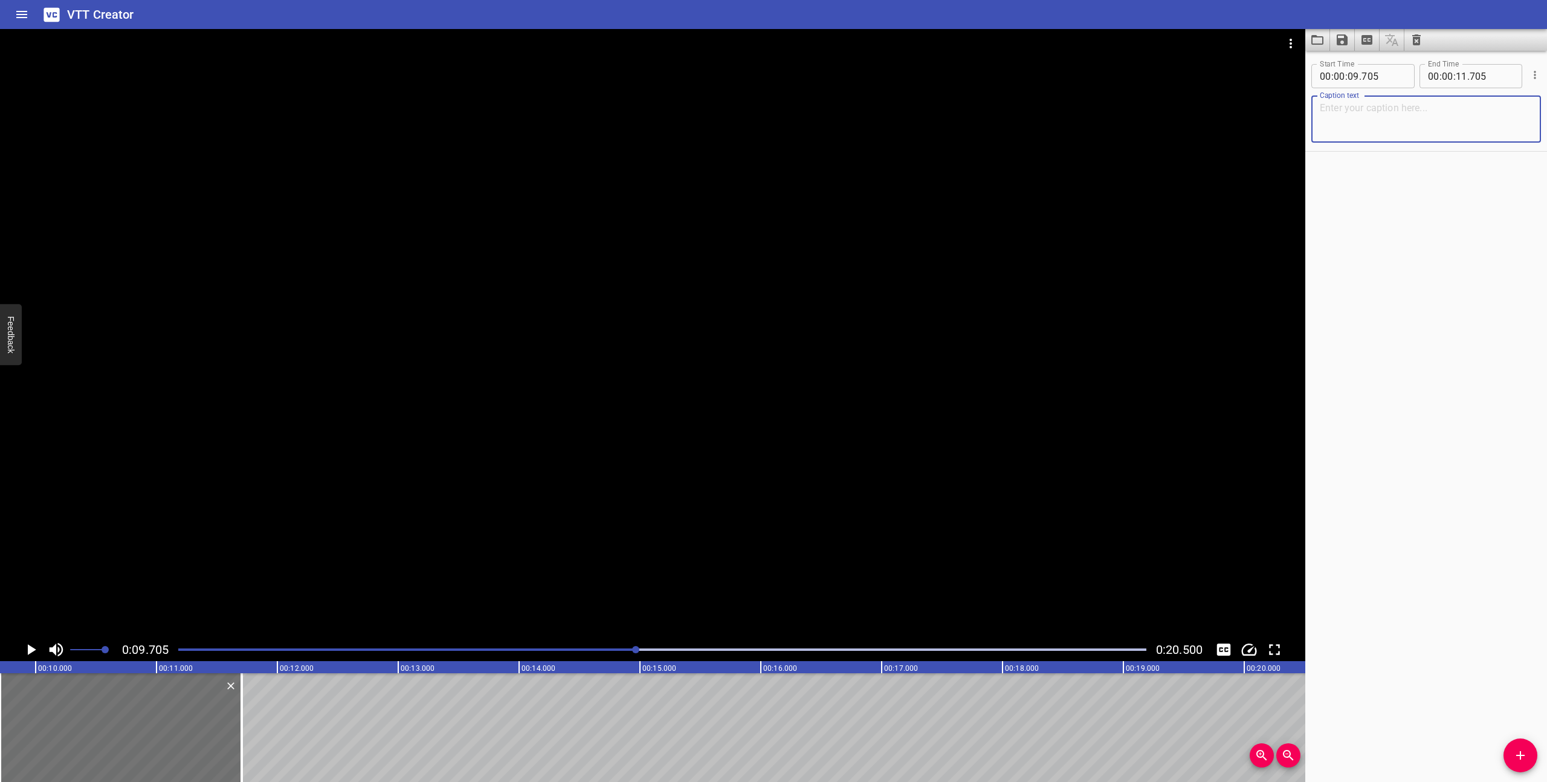
paste textarea "[engine "vrooms"] [bats squeaking]"
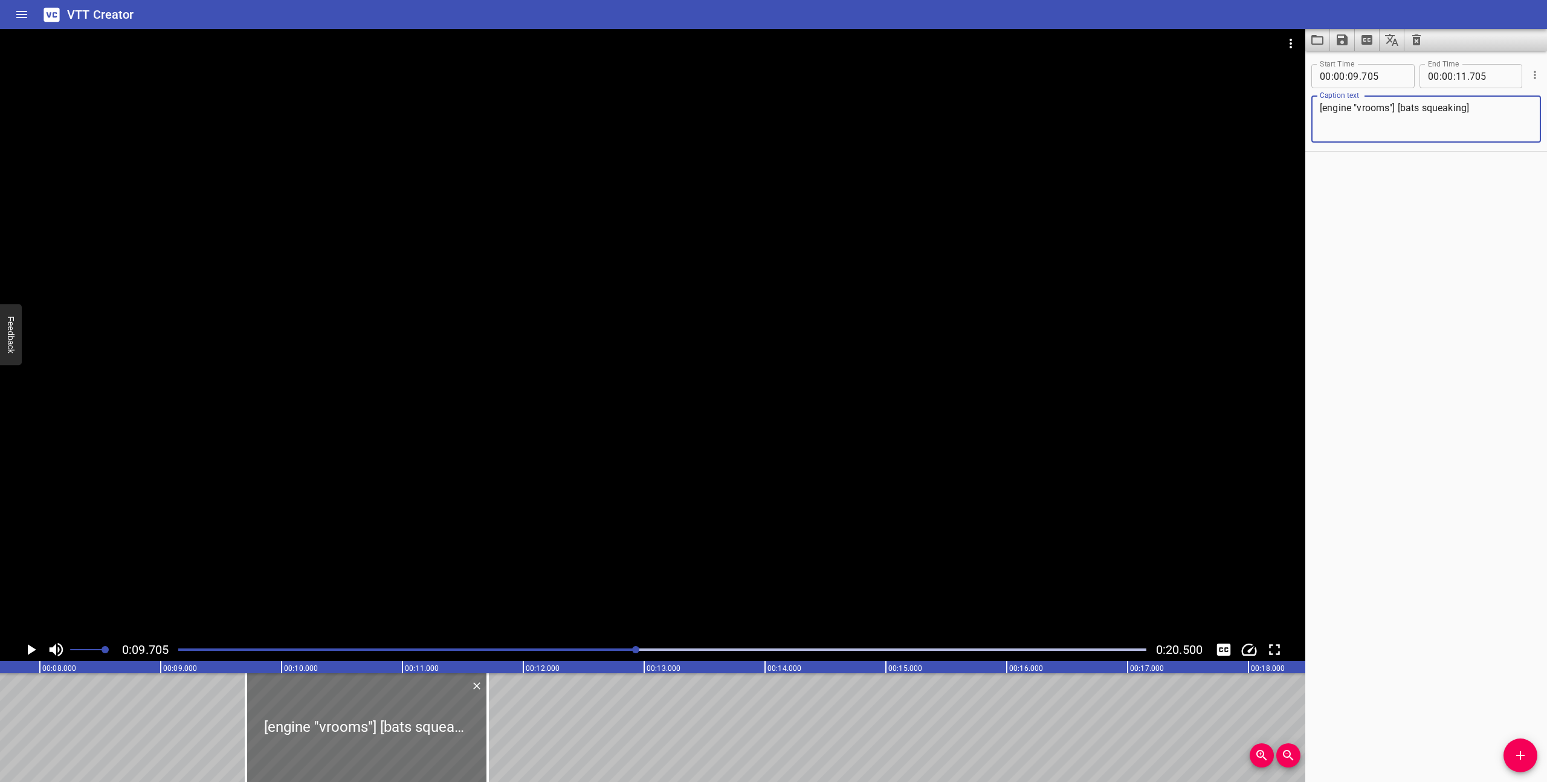
scroll to position [0, 892]
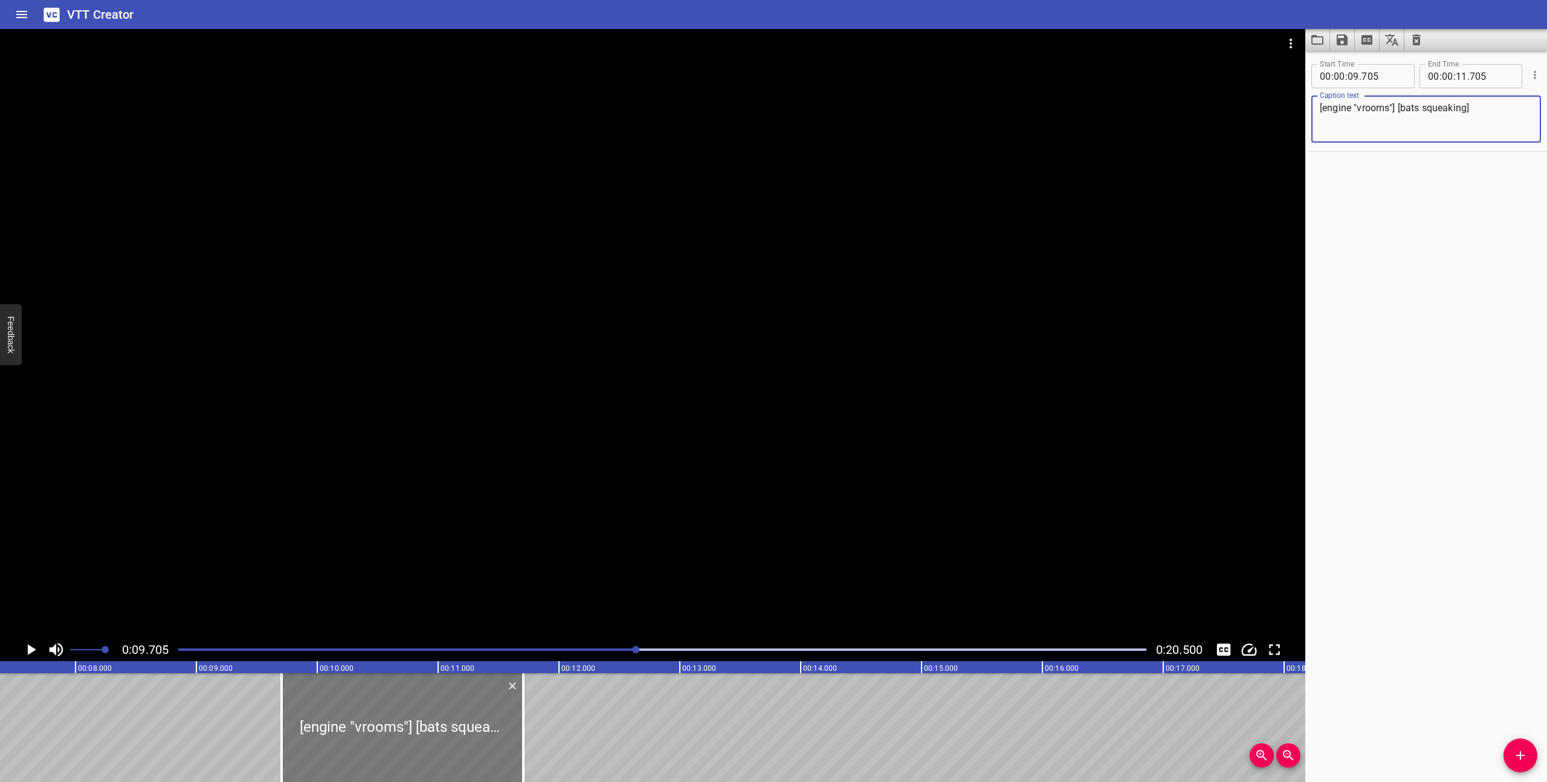
type textarea "[engine "vrooms"] [bats squeaking]"
drag, startPoint x: 389, startPoint y: 737, endPoint x: 335, endPoint y: 734, distance: 53.9
click at [335, 734] on div at bounding box center [349, 727] width 242 height 109
type input "260"
drag, startPoint x: 467, startPoint y: 743, endPoint x: 483, endPoint y: 749, distance: 17.2
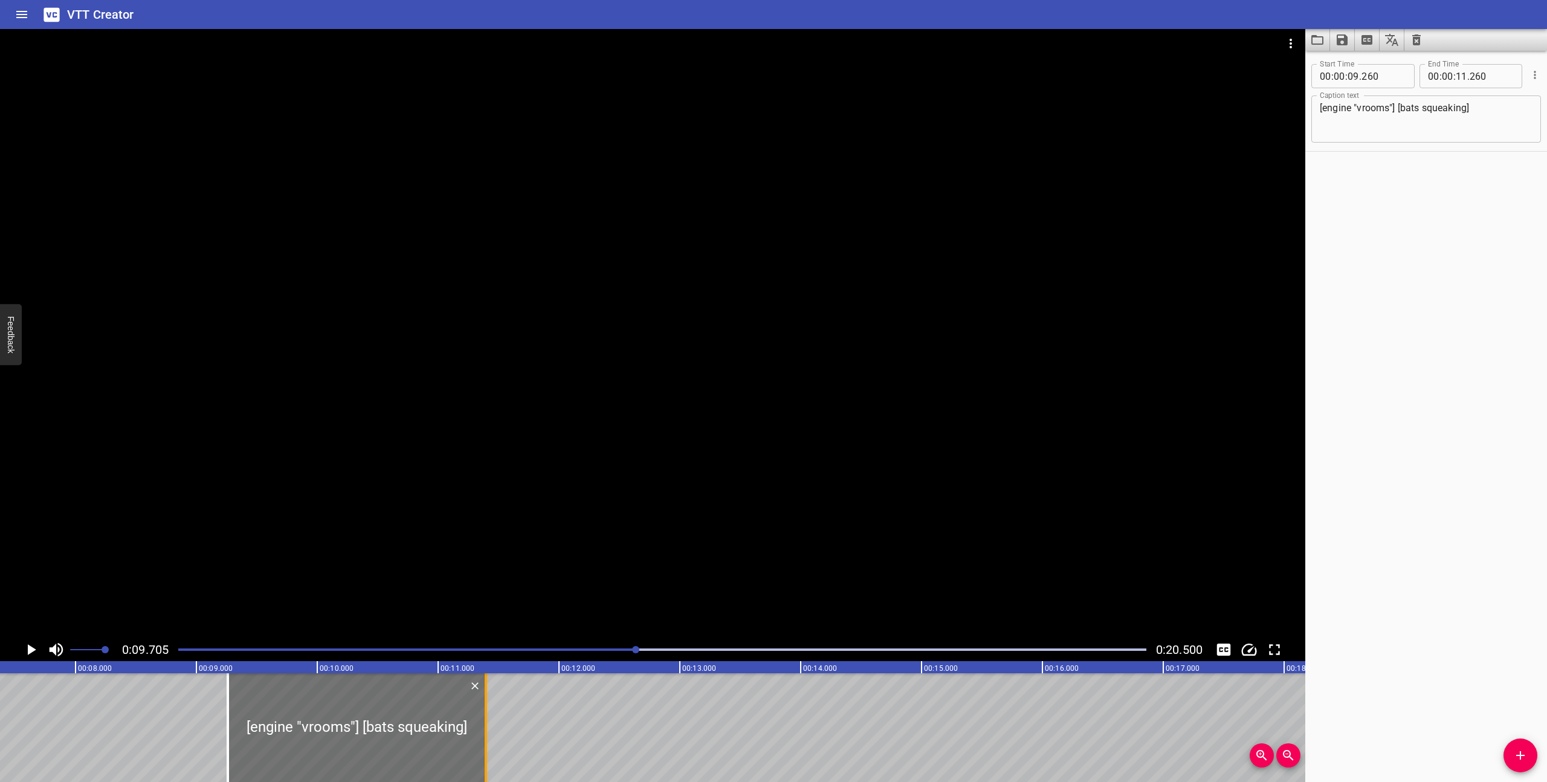
click at [483, 749] on div at bounding box center [486, 727] width 12 height 109
type input "395"
click at [30, 647] on icon "Play/Pause" at bounding box center [32, 649] width 8 height 11
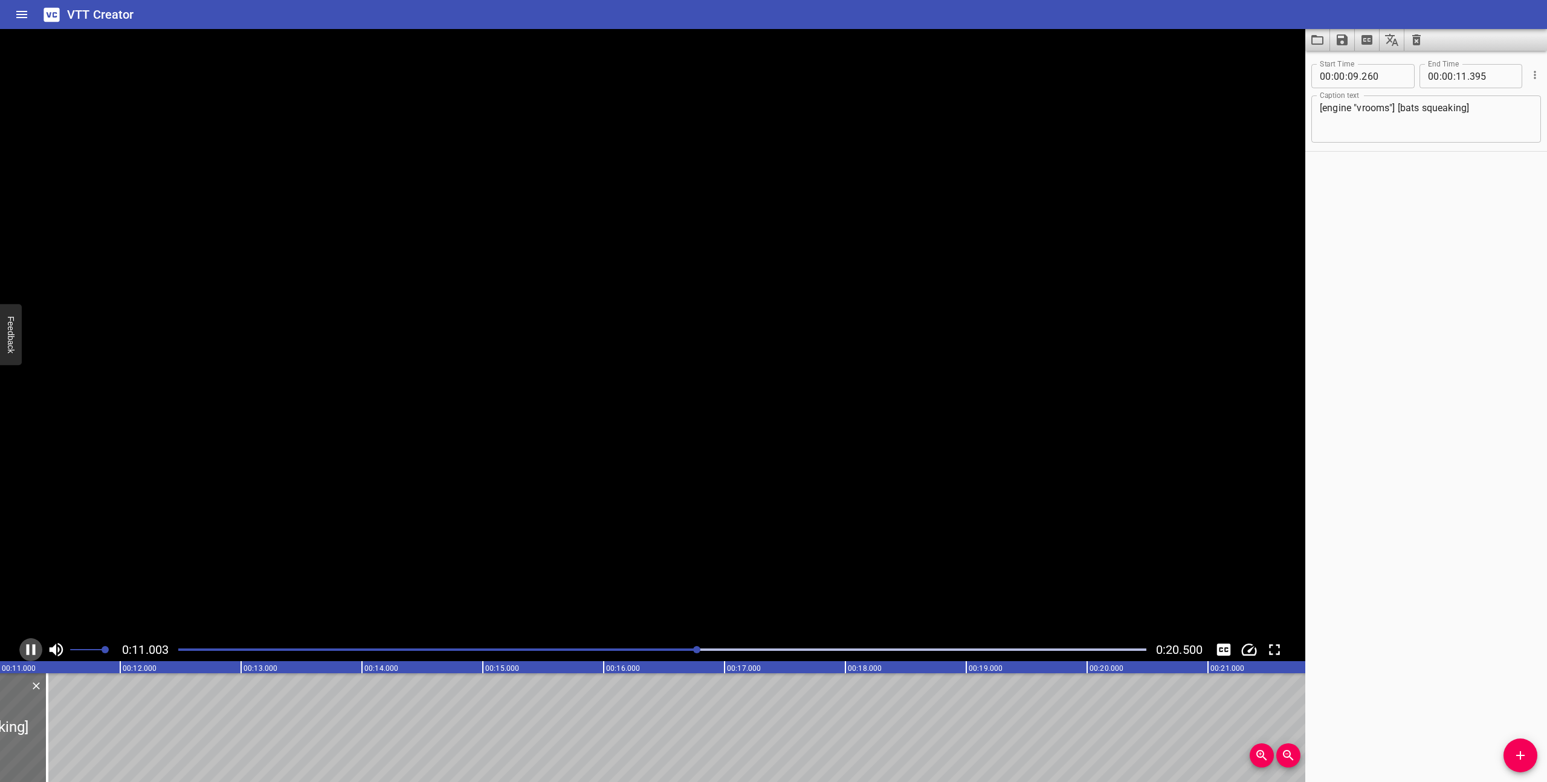
click at [30, 647] on icon "Play/Pause" at bounding box center [31, 650] width 18 height 18
click at [30, 647] on icon "Play/Pause" at bounding box center [32, 649] width 8 height 11
click at [30, 647] on icon "Play/Pause" at bounding box center [31, 650] width 18 height 18
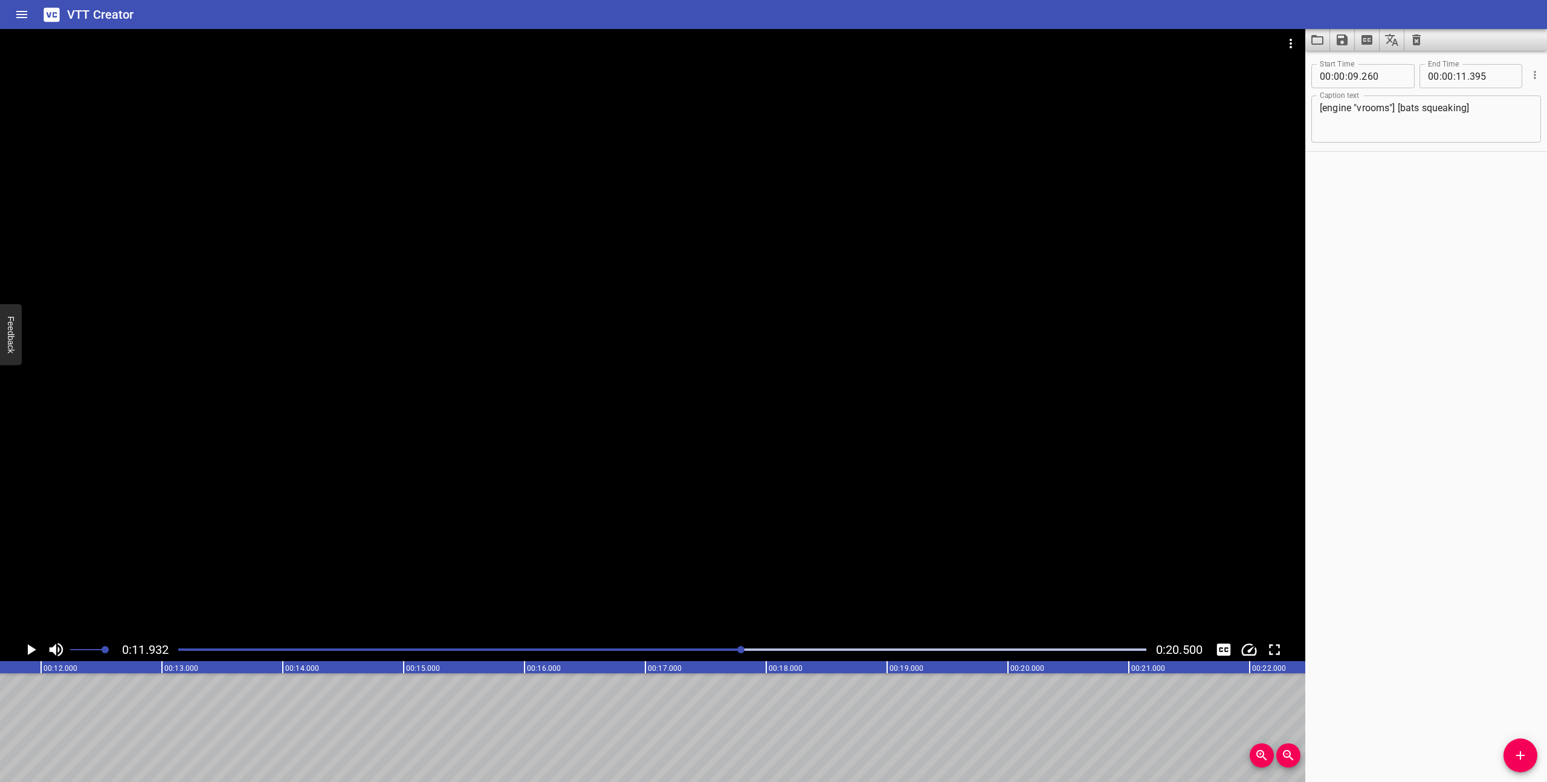
scroll to position [0, 1442]
click at [1519, 756] on icon "Add Cue" at bounding box center [1521, 755] width 8 height 8
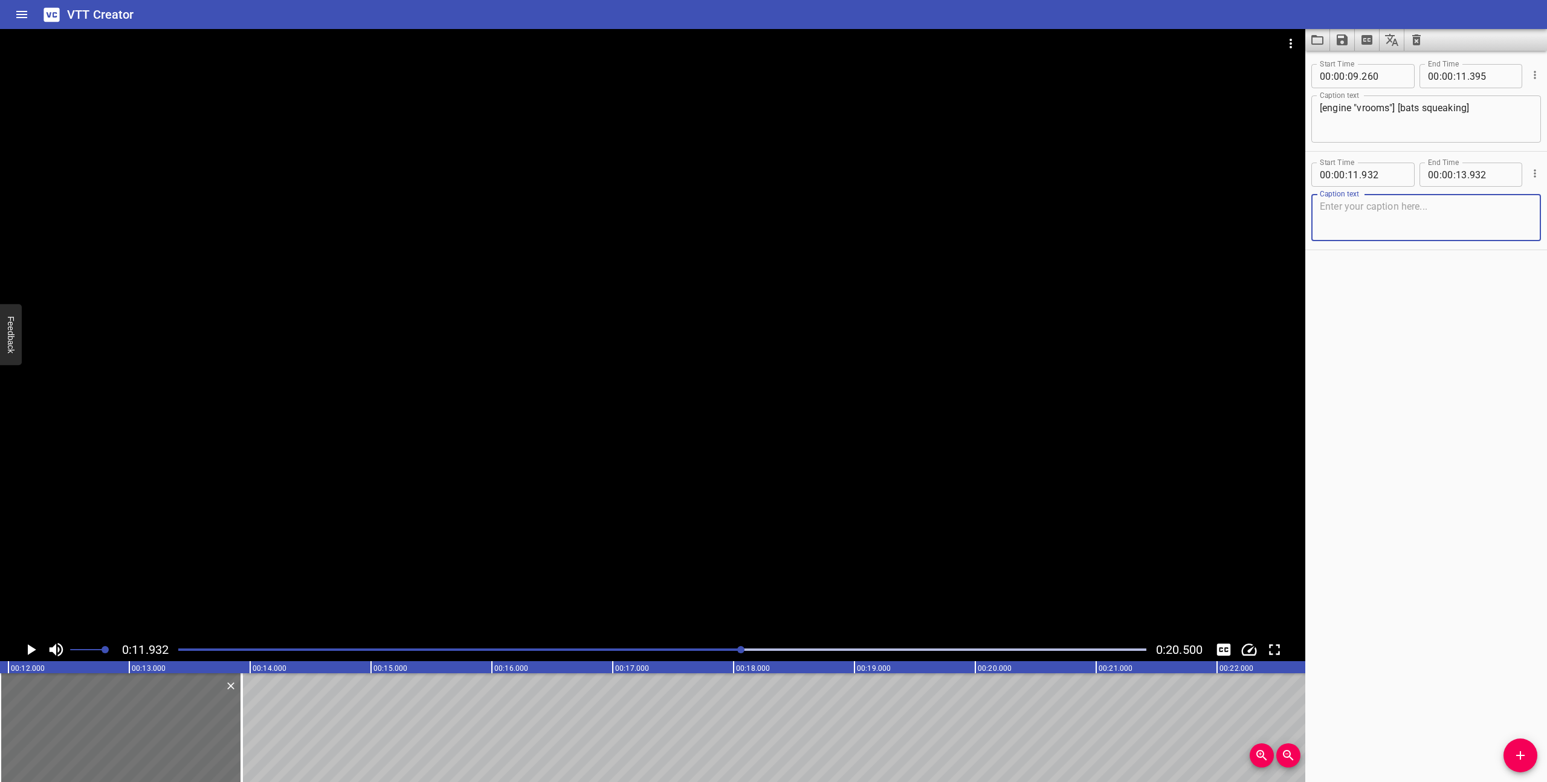
click at [1397, 228] on textarea at bounding box center [1426, 218] width 213 height 34
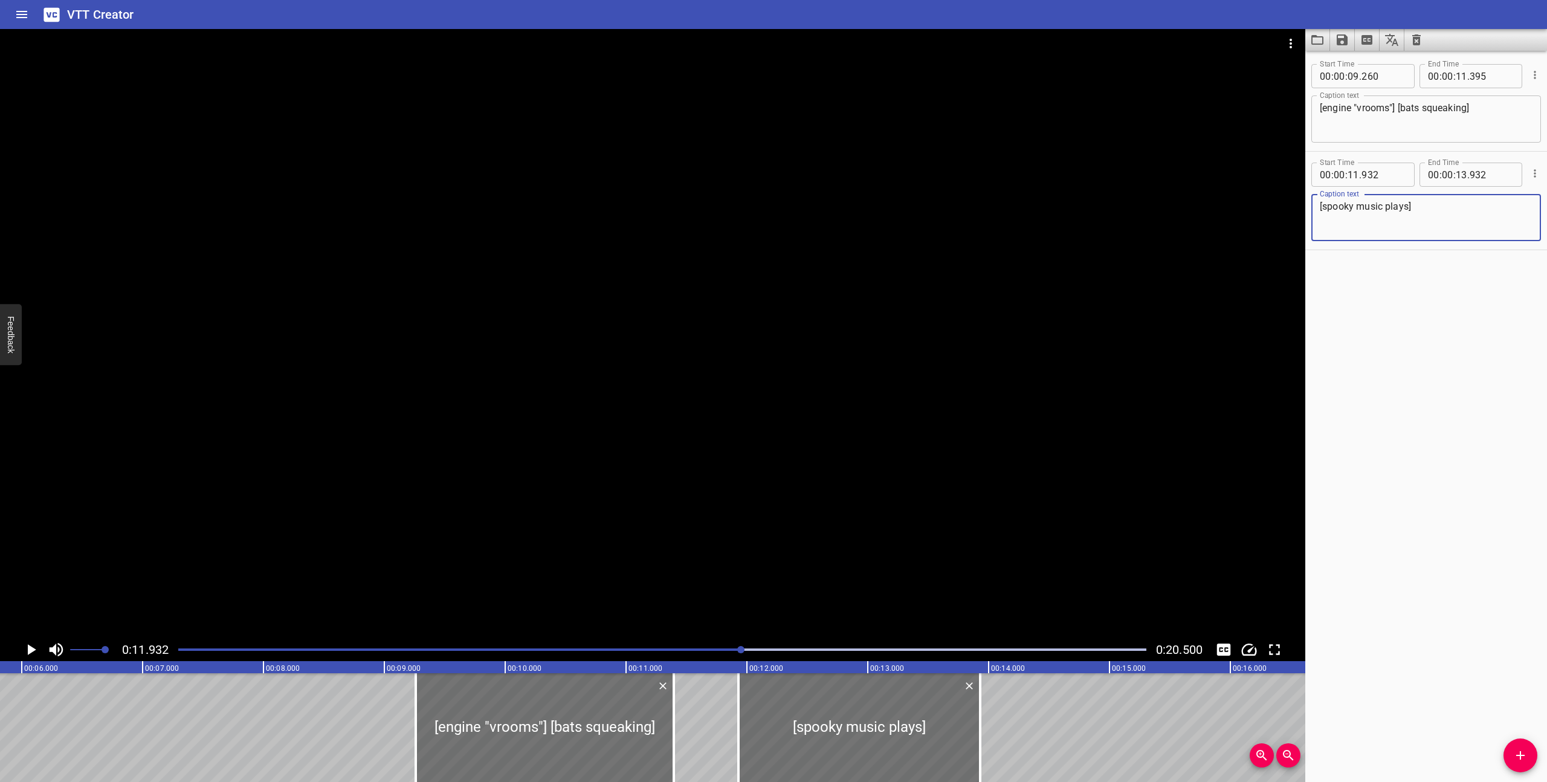
scroll to position [0, 676]
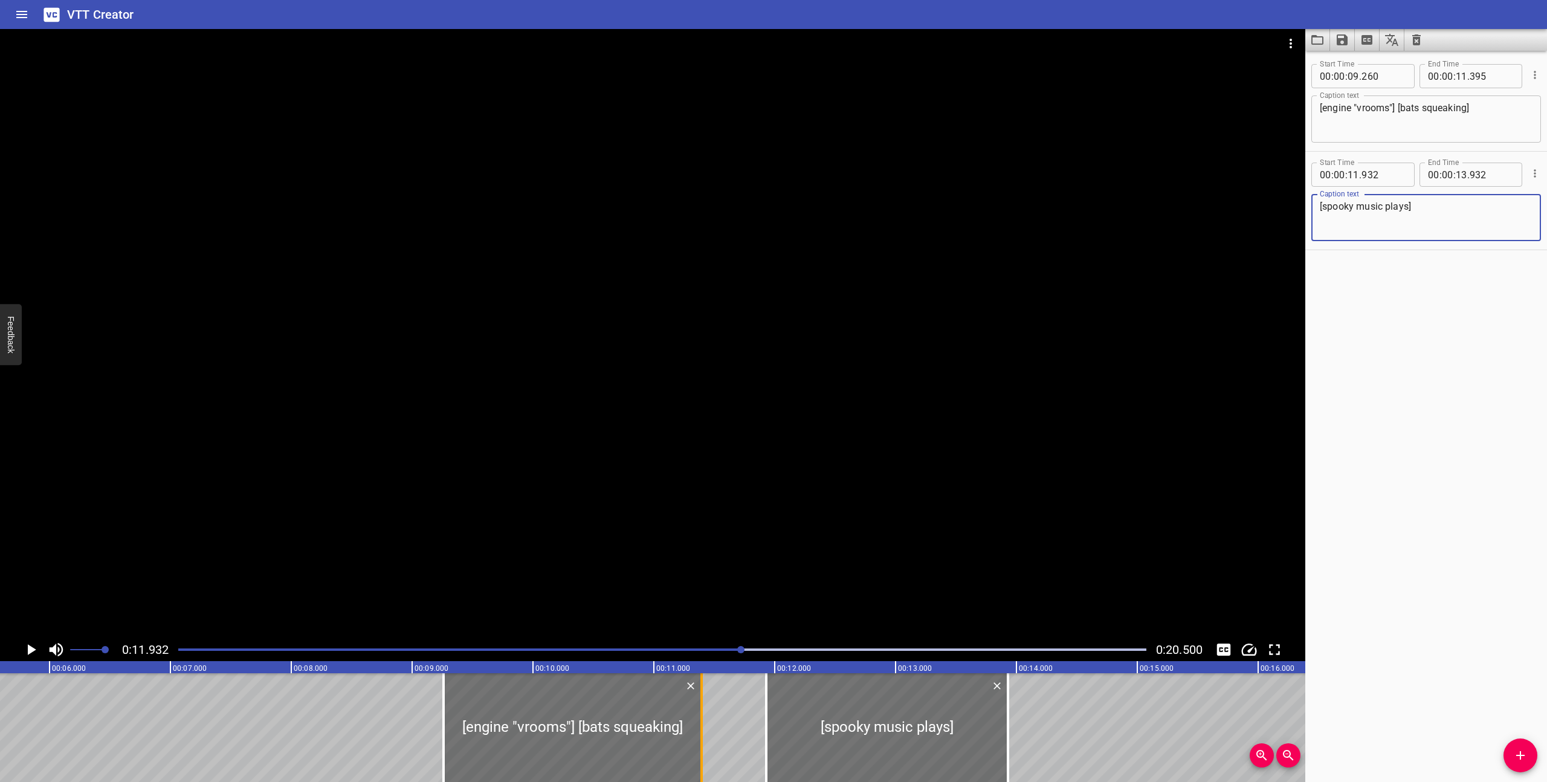
type textarea "[spooky music plays]"
drag, startPoint x: 704, startPoint y: 751, endPoint x: 656, endPoint y: 745, distance: 47.5
click at [656, 745] on div at bounding box center [655, 727] width 12 height 109
type input "005"
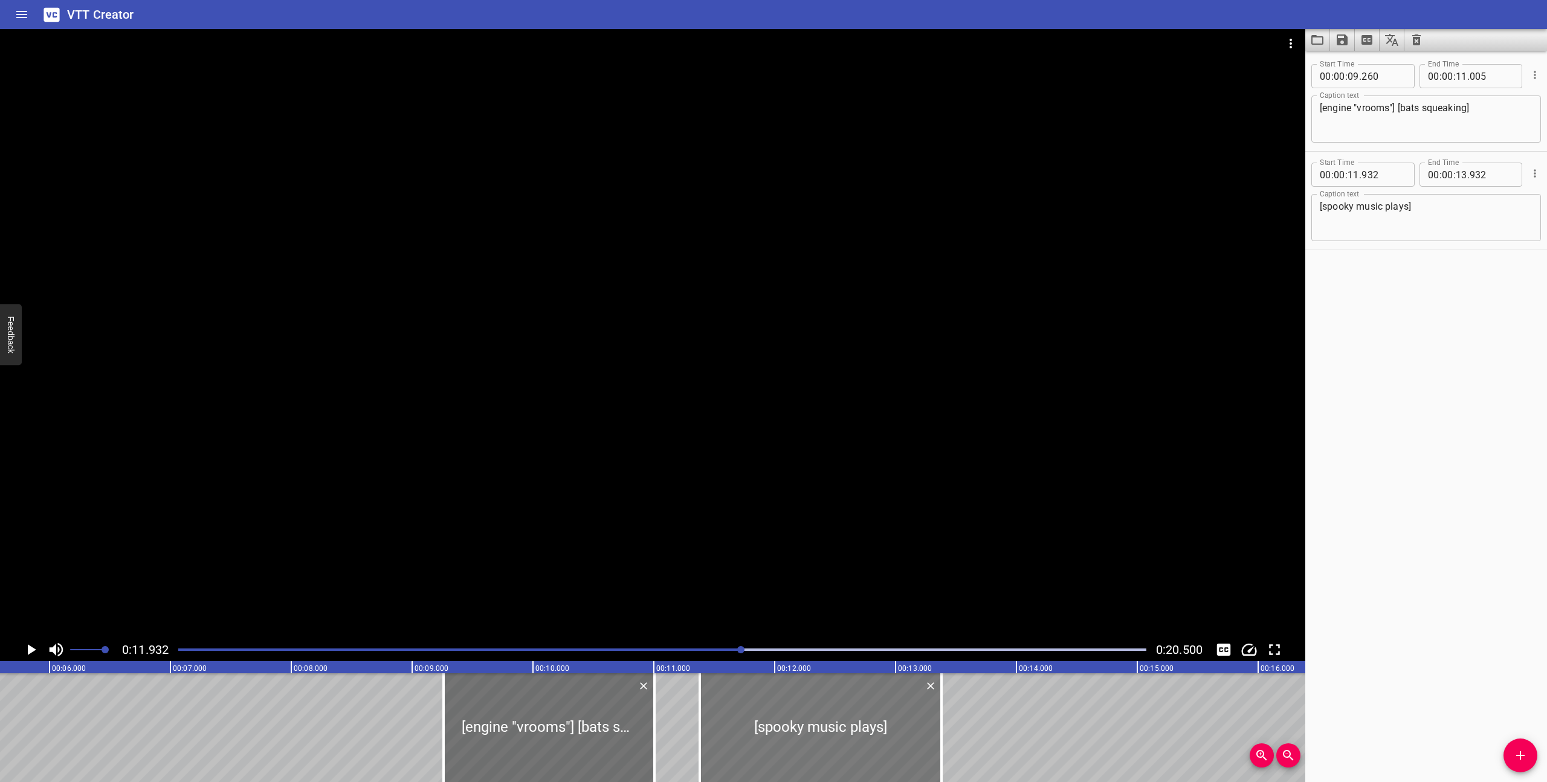
drag, startPoint x: 846, startPoint y: 748, endPoint x: 780, endPoint y: 749, distance: 66.5
click at [780, 749] on div at bounding box center [821, 727] width 242 height 109
type input "382"
click at [604, 652] on div at bounding box center [662, 649] width 983 height 17
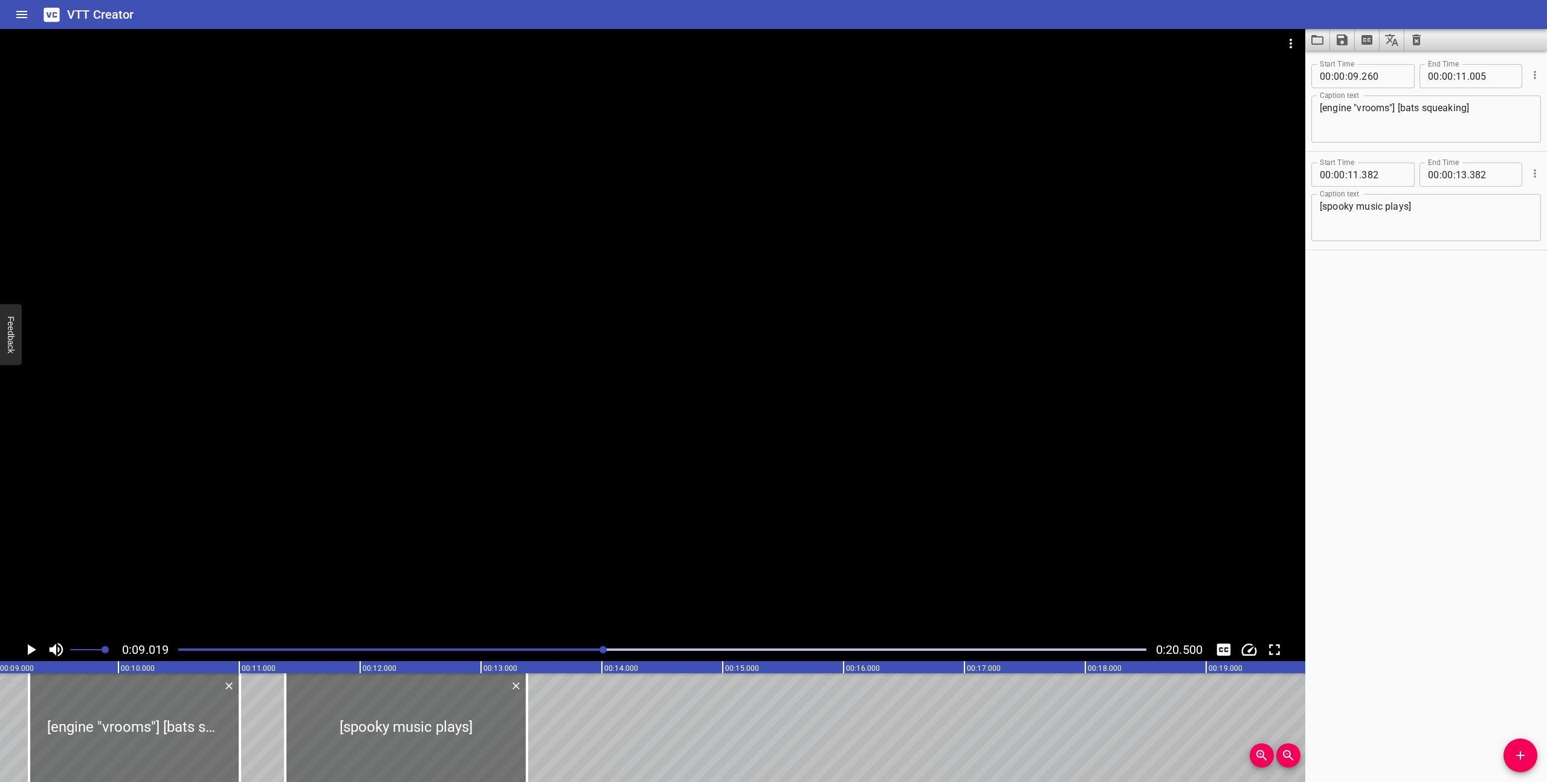
click at [597, 594] on div at bounding box center [653, 333] width 1306 height 609
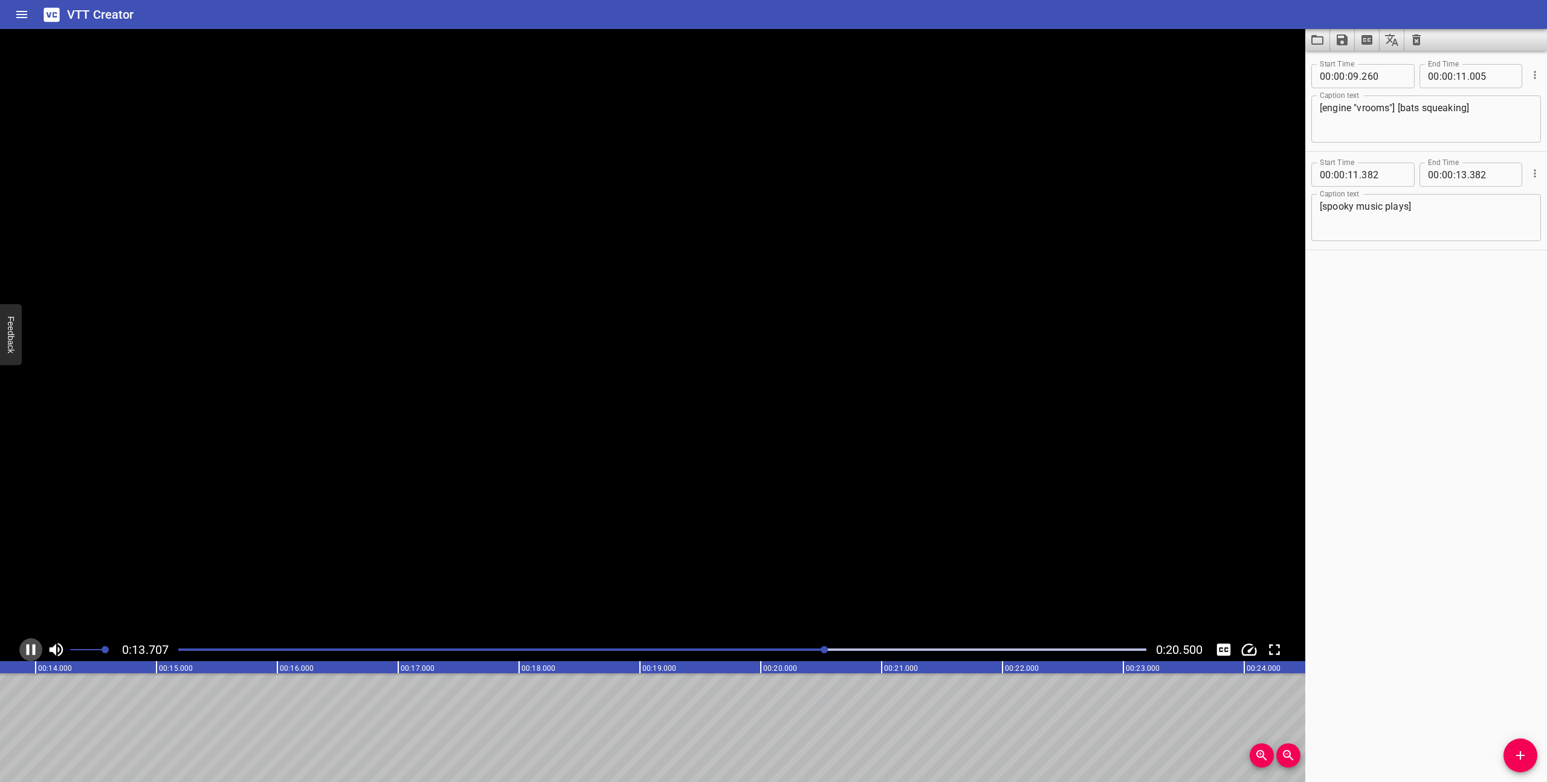
click at [31, 647] on icon "Play/Pause" at bounding box center [31, 650] width 18 height 18
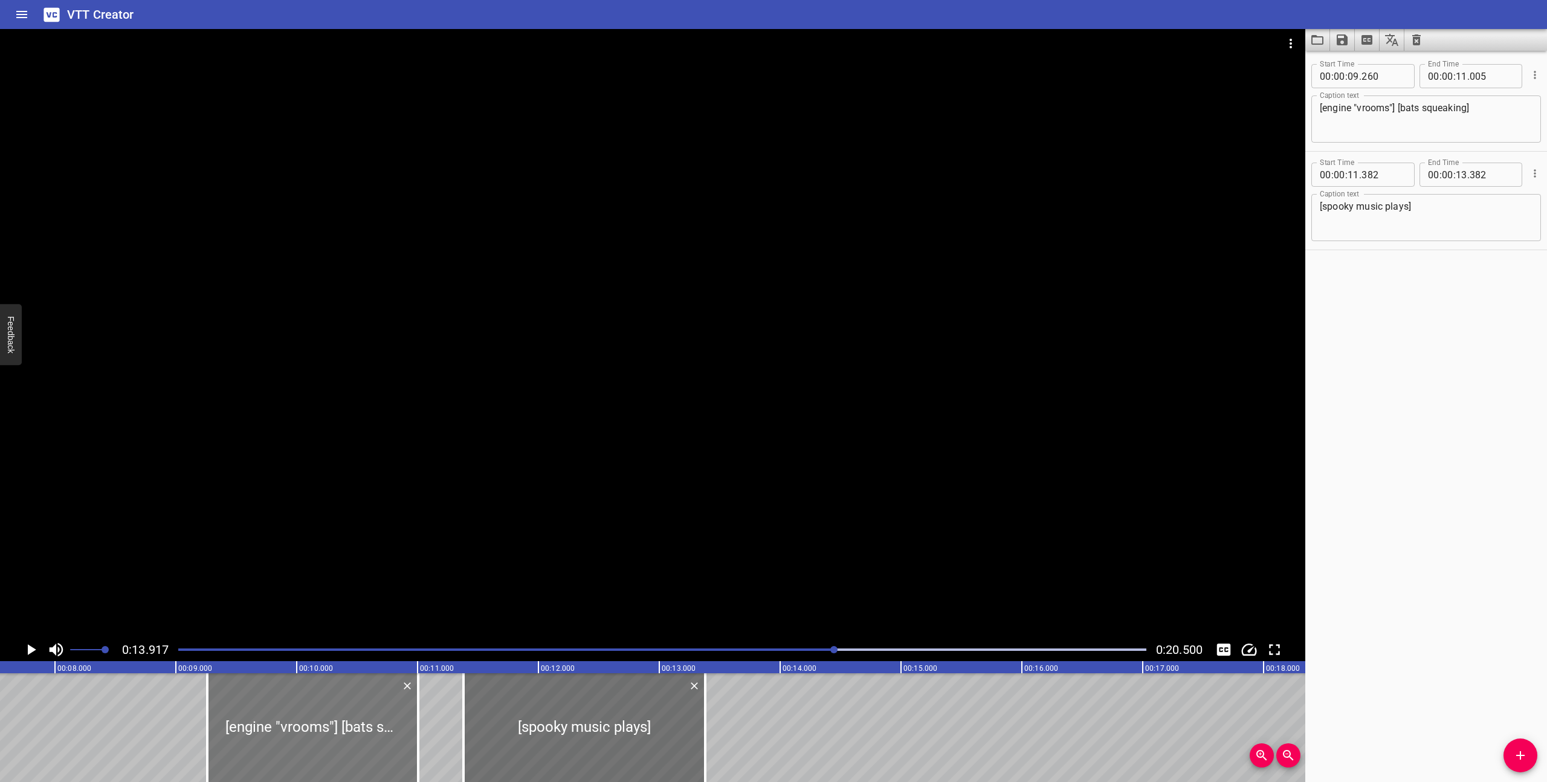
scroll to position [0, 893]
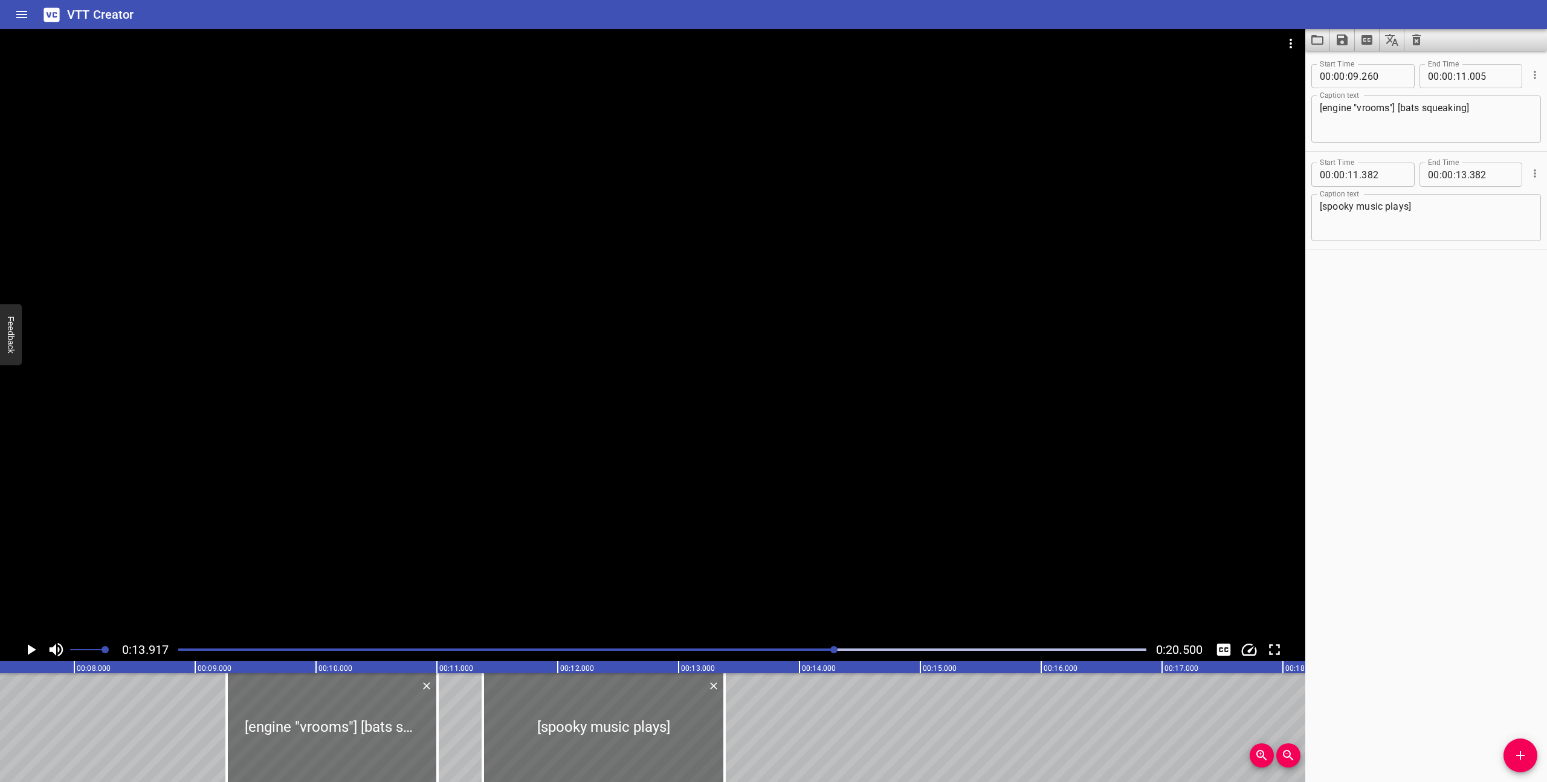
click at [31, 651] on icon "Play/Pause" at bounding box center [32, 649] width 8 height 11
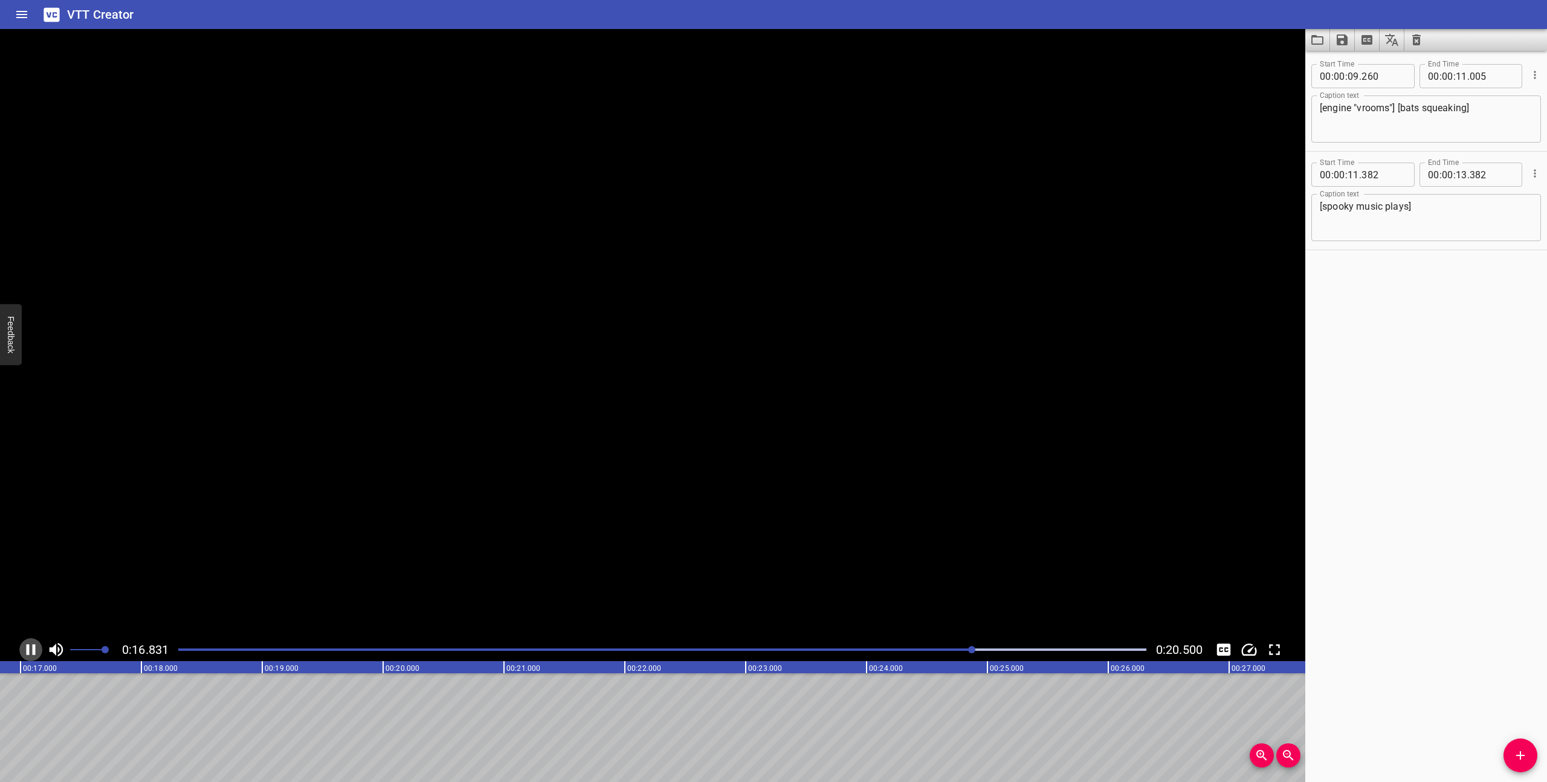
click at [31, 651] on icon "Play/Pause" at bounding box center [31, 650] width 18 height 18
click at [1529, 757] on span "Add Cue" at bounding box center [1521, 755] width 34 height 15
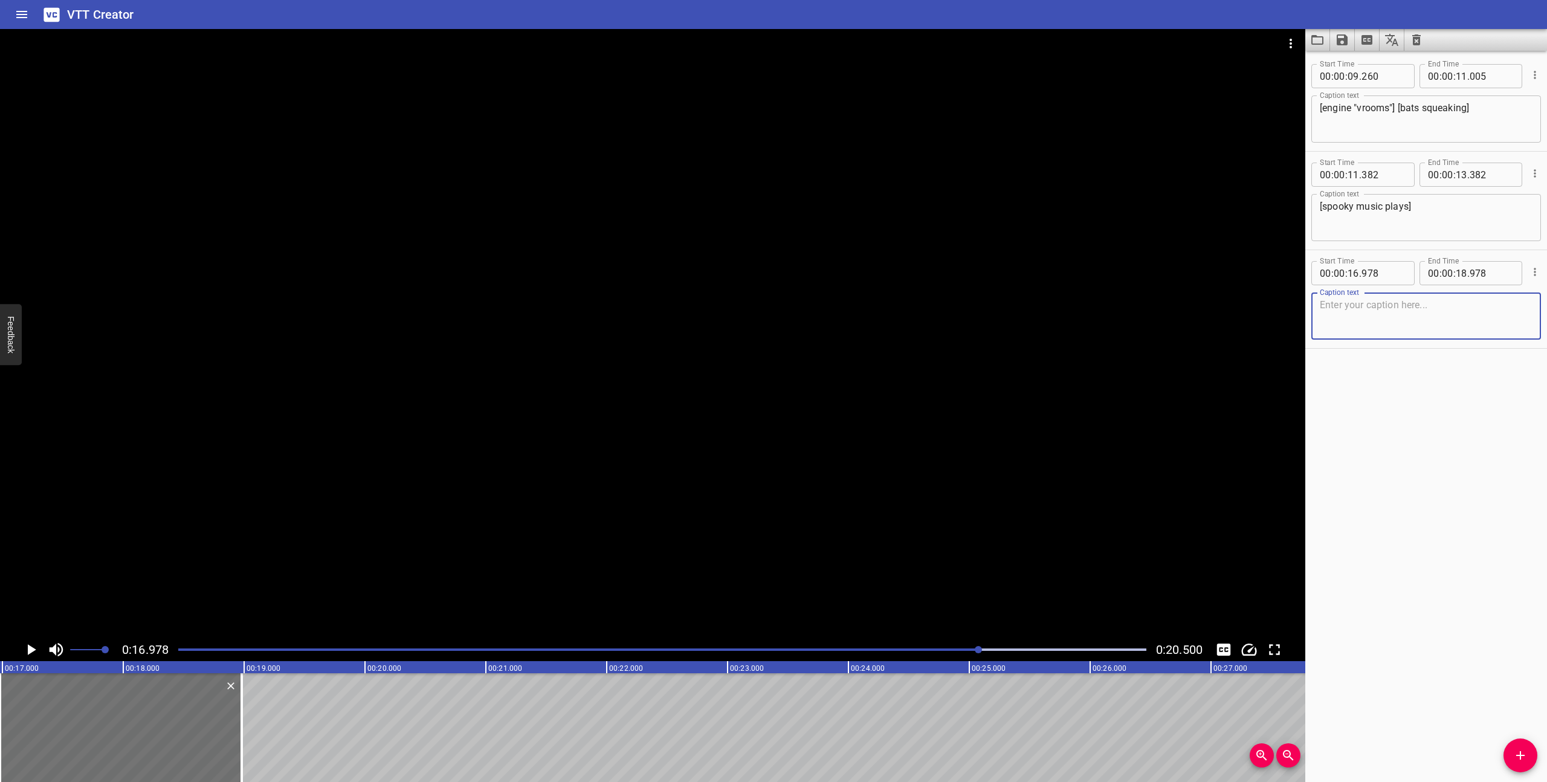
click at [1376, 322] on textarea at bounding box center [1426, 316] width 213 height 34
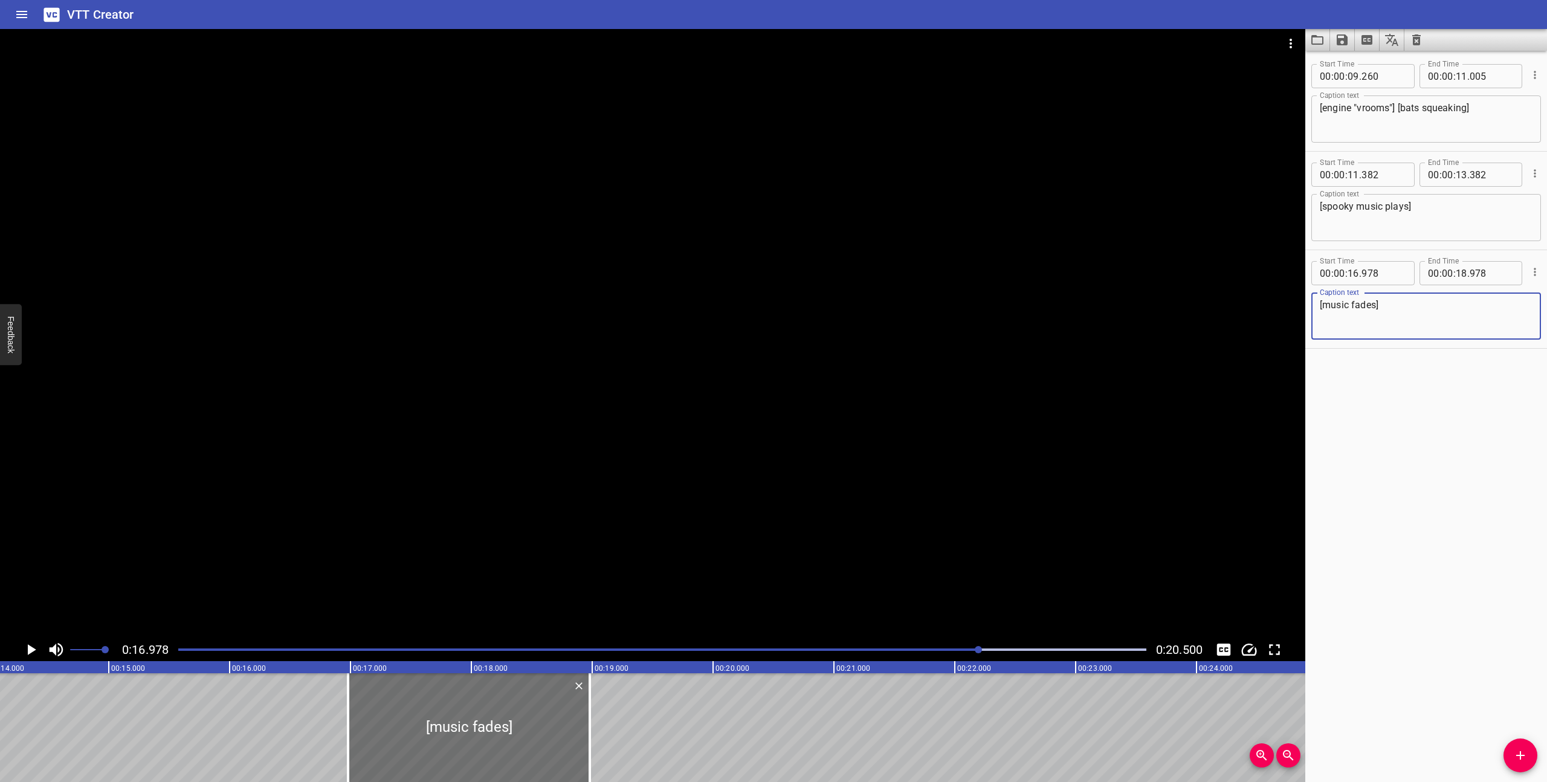
scroll to position [0, 1457]
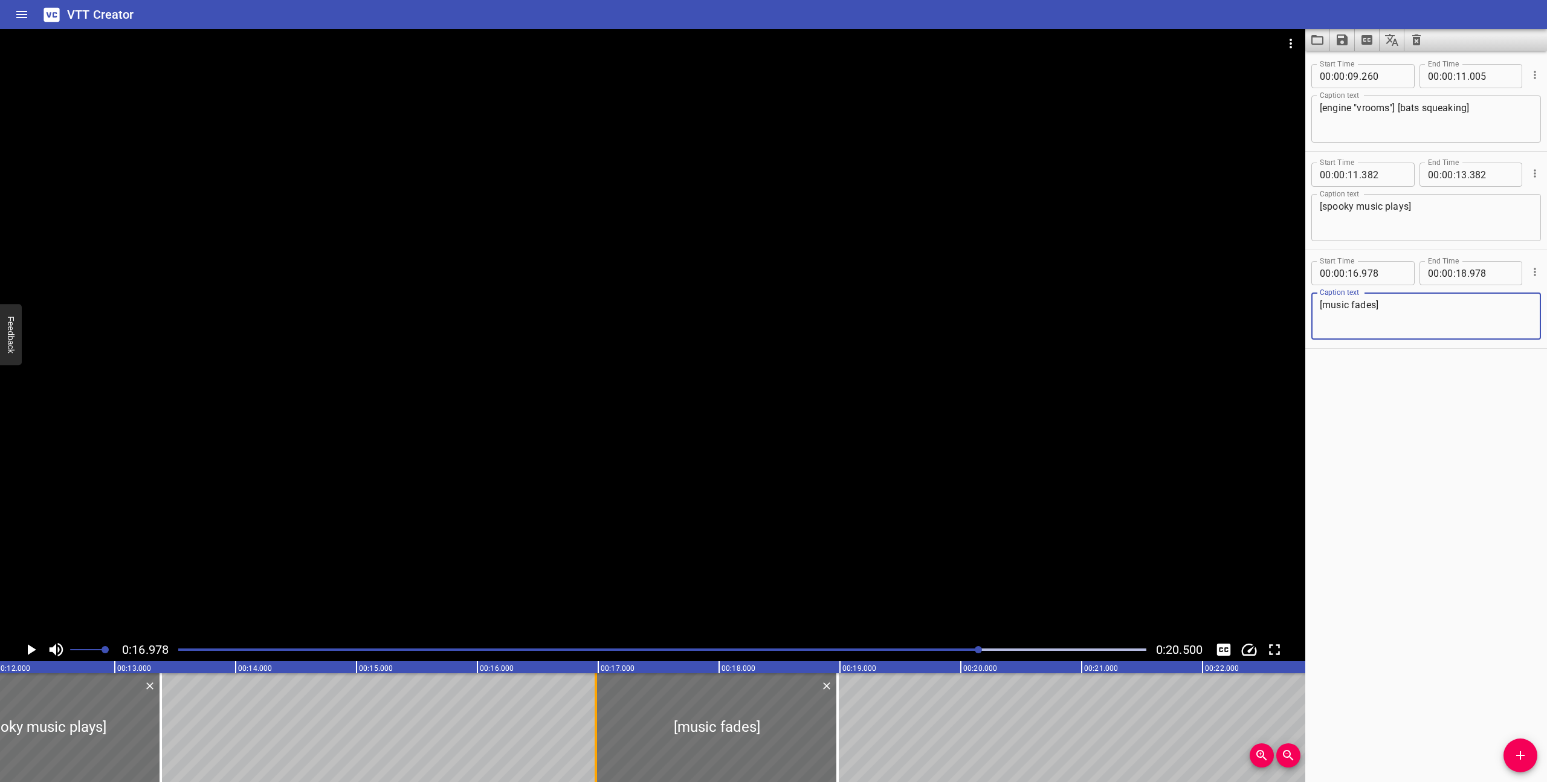
type textarea "[music fades]"
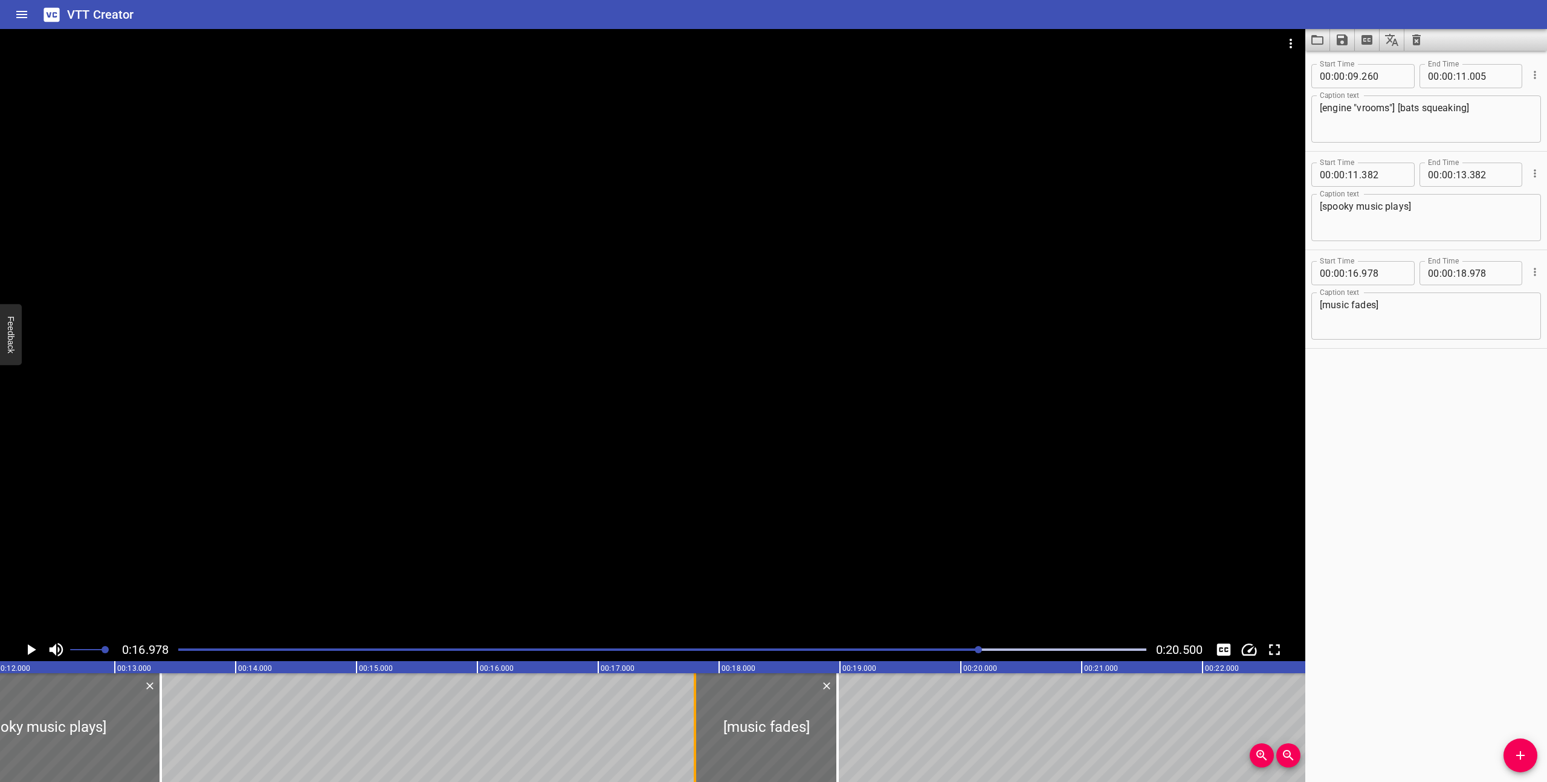
drag, startPoint x: 599, startPoint y: 750, endPoint x: 698, endPoint y: 760, distance: 99.0
click at [698, 760] on div at bounding box center [695, 727] width 12 height 109
type input "17"
click at [780, 757] on div at bounding box center [768, 727] width 143 height 109
type input "813"
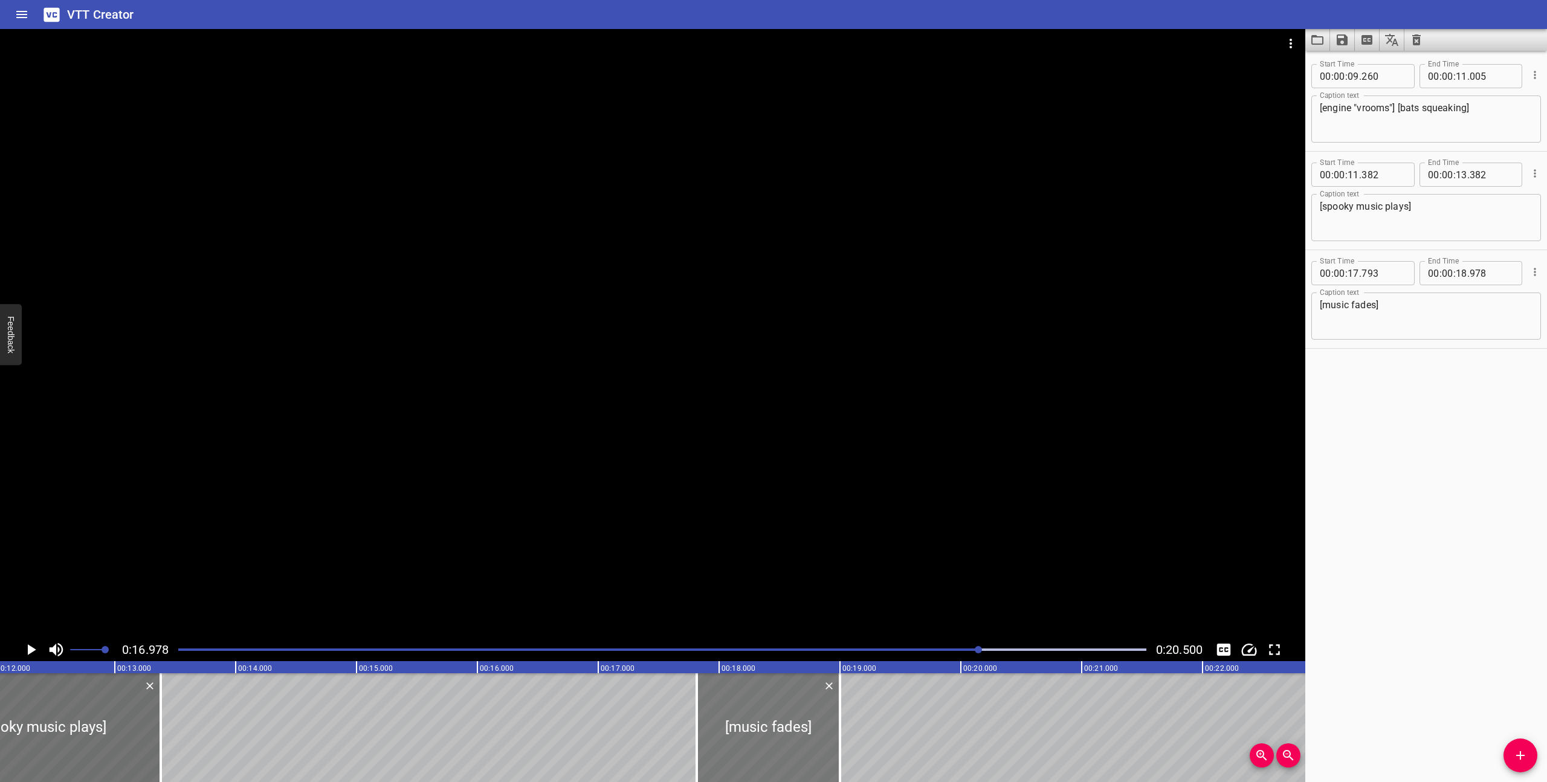
type input "998"
click at [817, 649] on div "Play progress" at bounding box center [496, 650] width 968 height 2
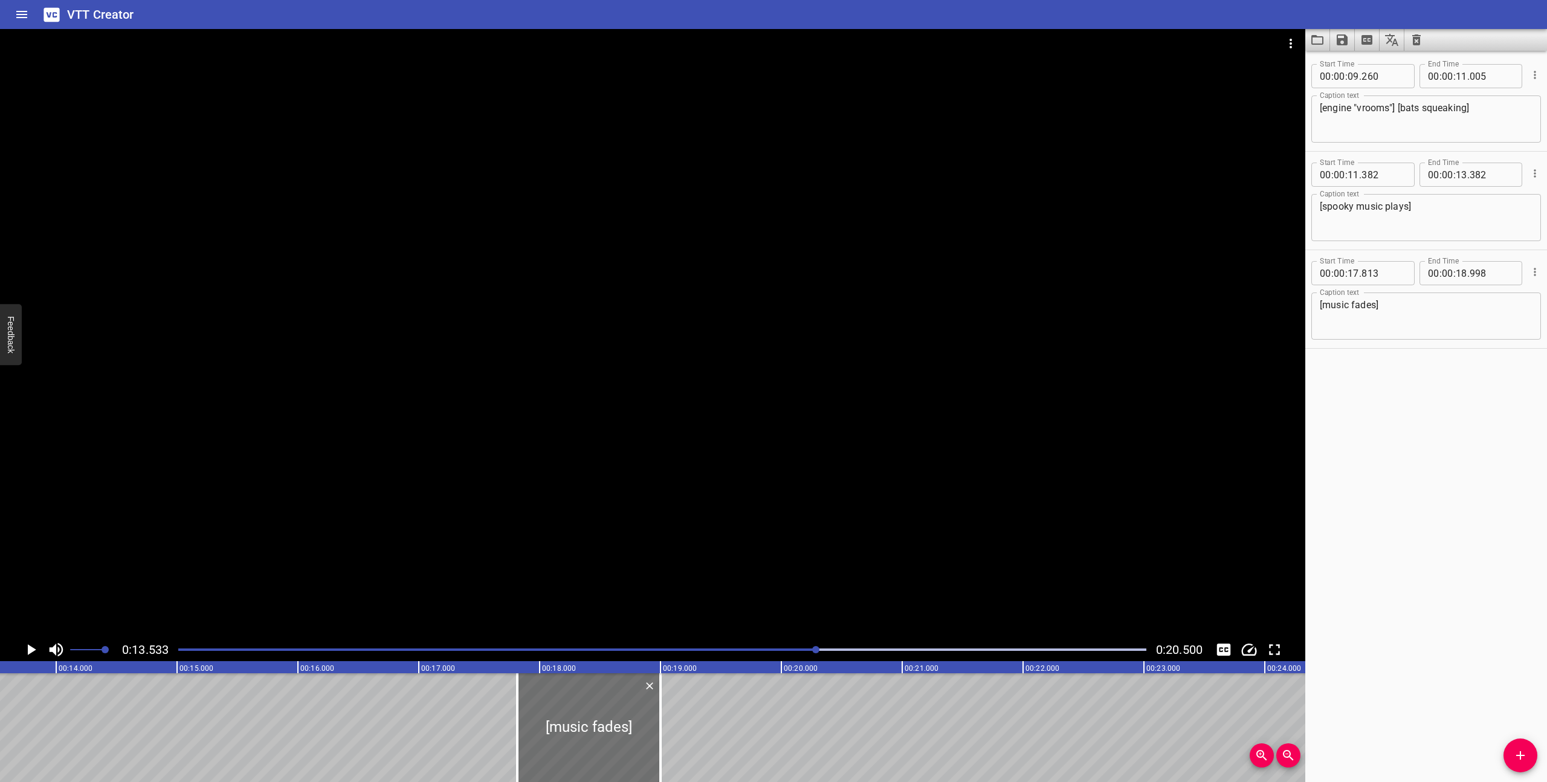
click at [795, 597] on div at bounding box center [653, 333] width 1306 height 609
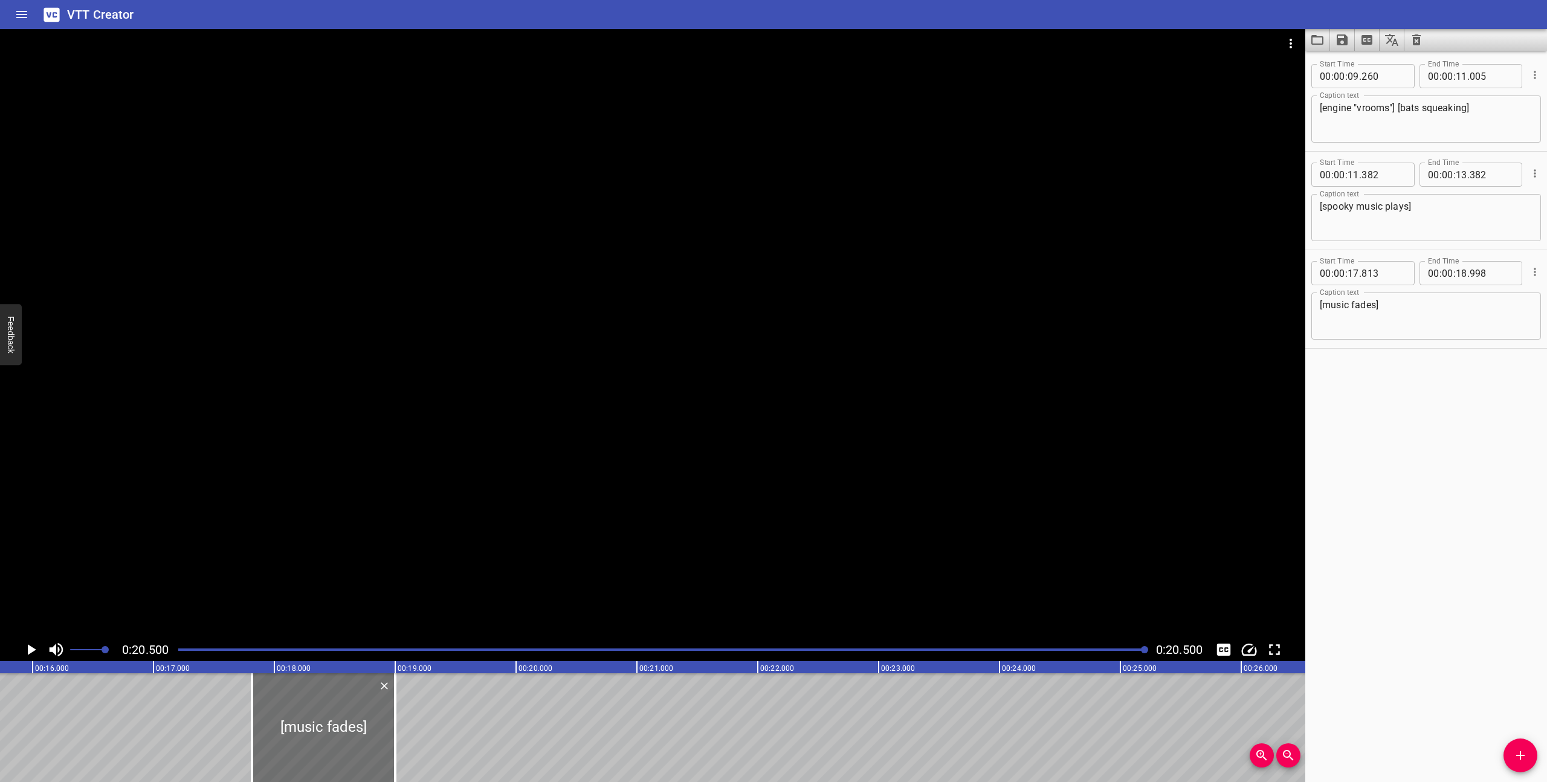
scroll to position [0, 1871]
drag, startPoint x: 285, startPoint y: 748, endPoint x: 251, endPoint y: 745, distance: 34.0
click at [251, 745] on div at bounding box center [248, 727] width 12 height 109
type input "533"
click at [1034, 647] on div at bounding box center [662, 649] width 983 height 17
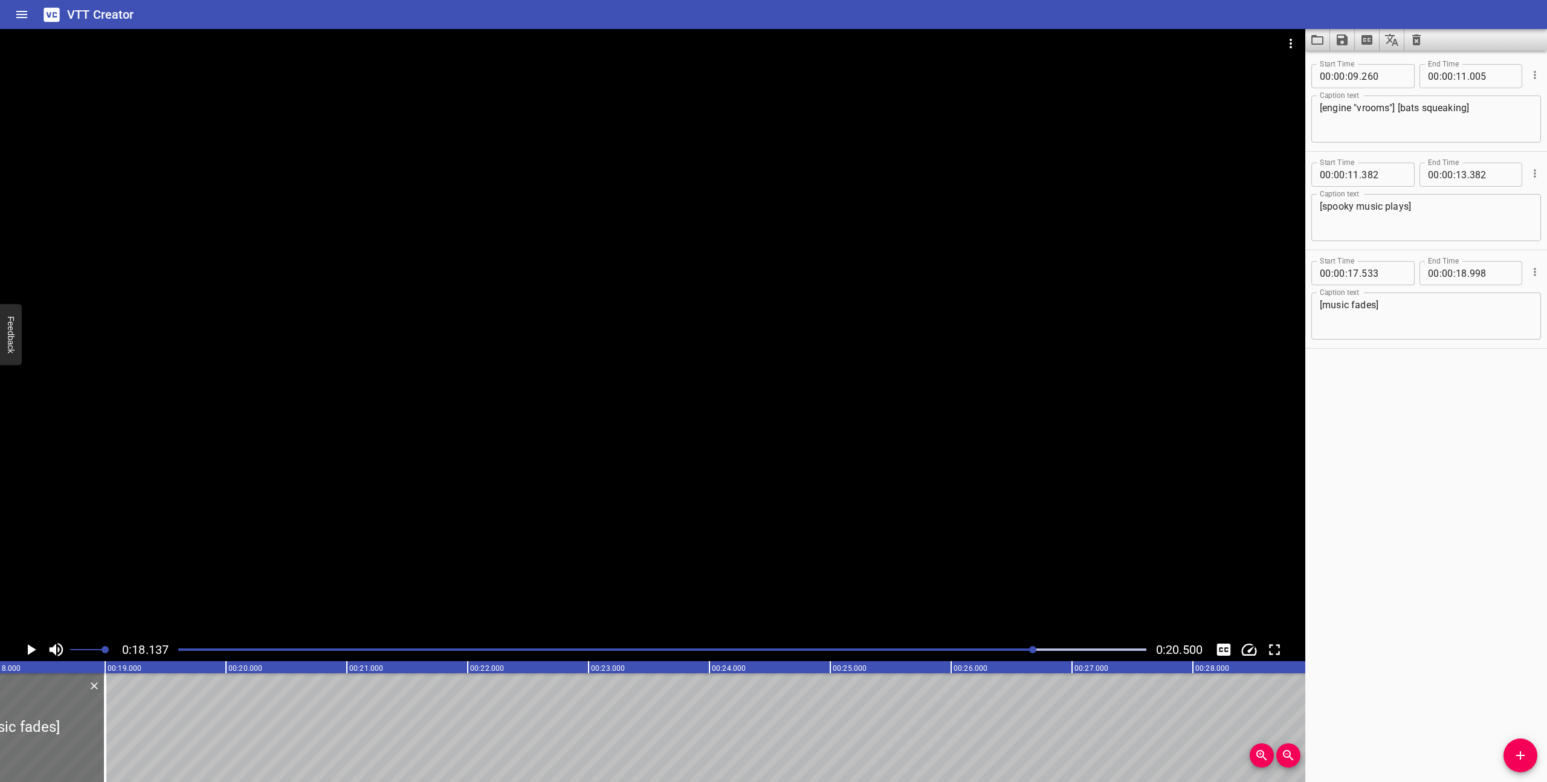
scroll to position [0, 2192]
click at [944, 651] on div at bounding box center [662, 649] width 983 height 17
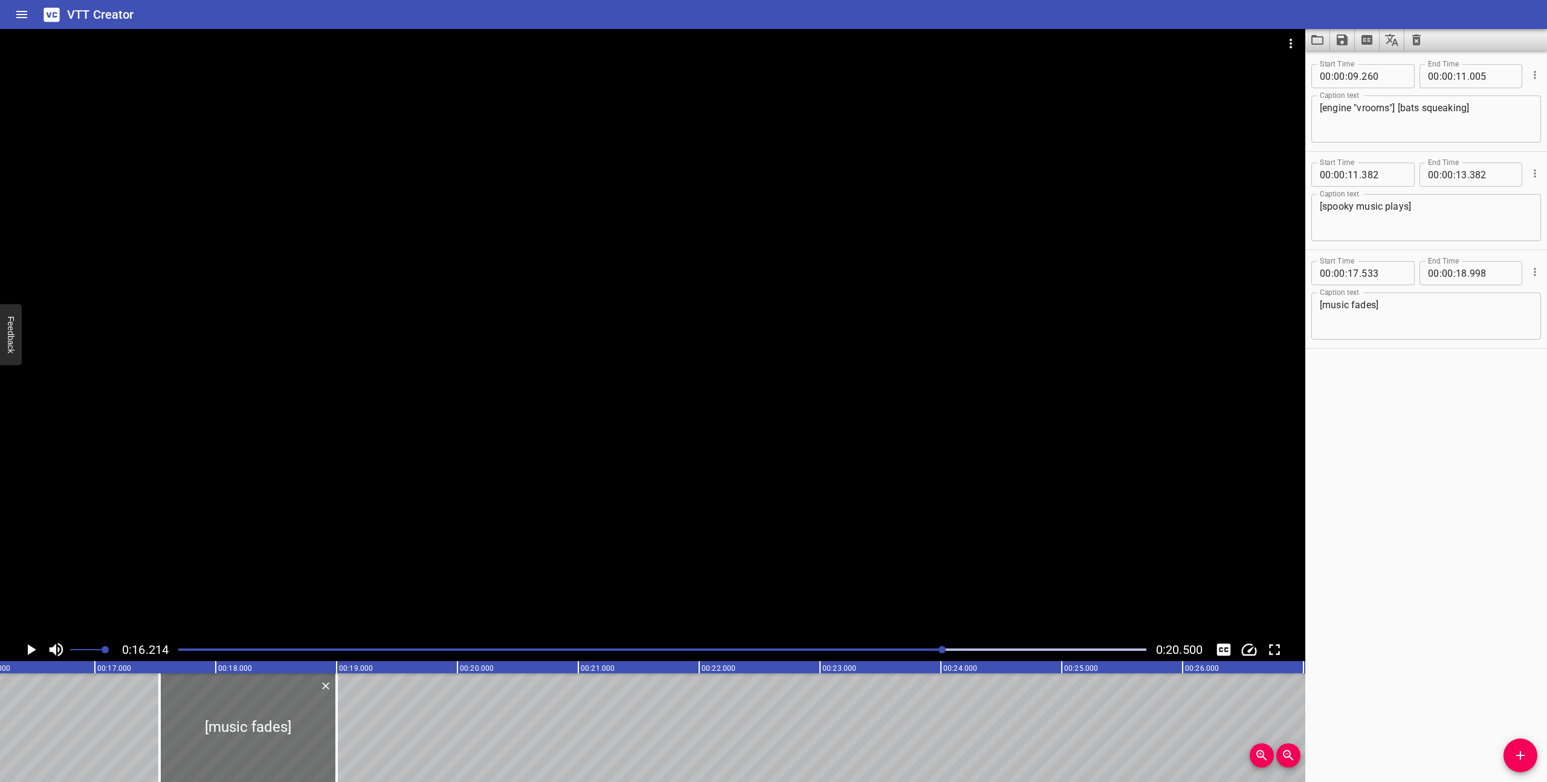
click at [759, 589] on div at bounding box center [653, 333] width 1306 height 609
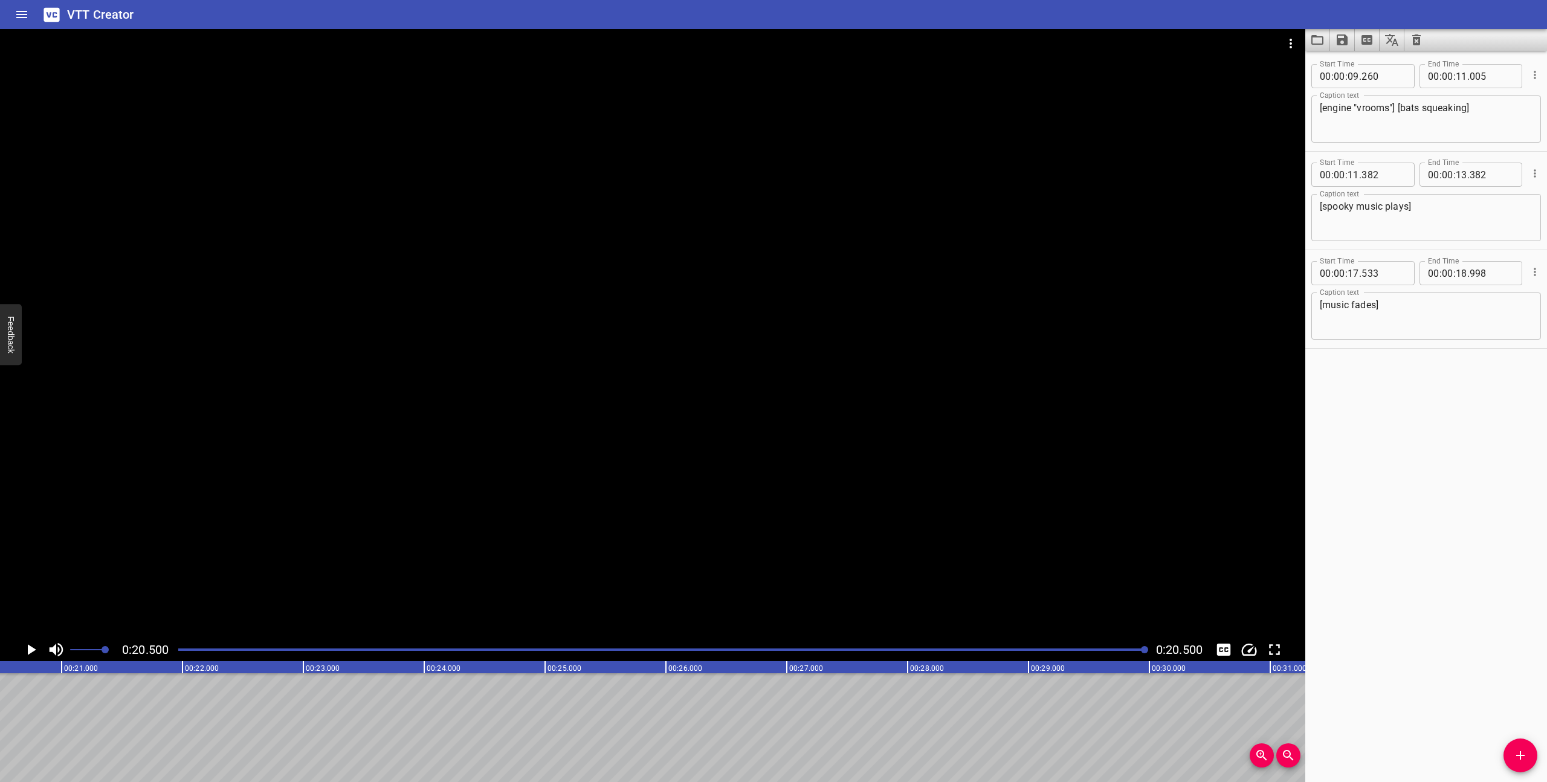
scroll to position [0, 2478]
click at [1345, 44] on icon "Save captions to file" at bounding box center [1342, 39] width 11 height 11
click at [1353, 65] on li "Save to VTT file" at bounding box center [1374, 67] width 89 height 22
